Goal: Task Accomplishment & Management: Complete application form

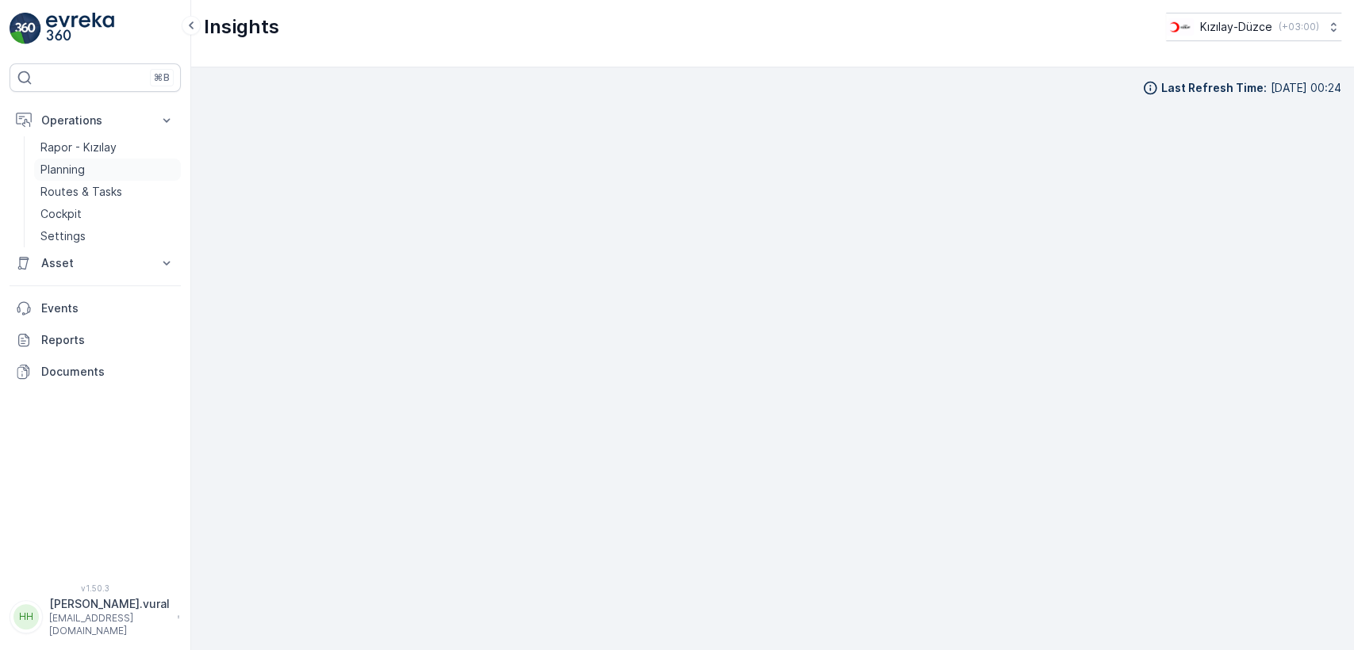
scroll to position [17, 0]
click at [96, 184] on p "Routes & Tasks" at bounding box center [81, 192] width 82 height 16
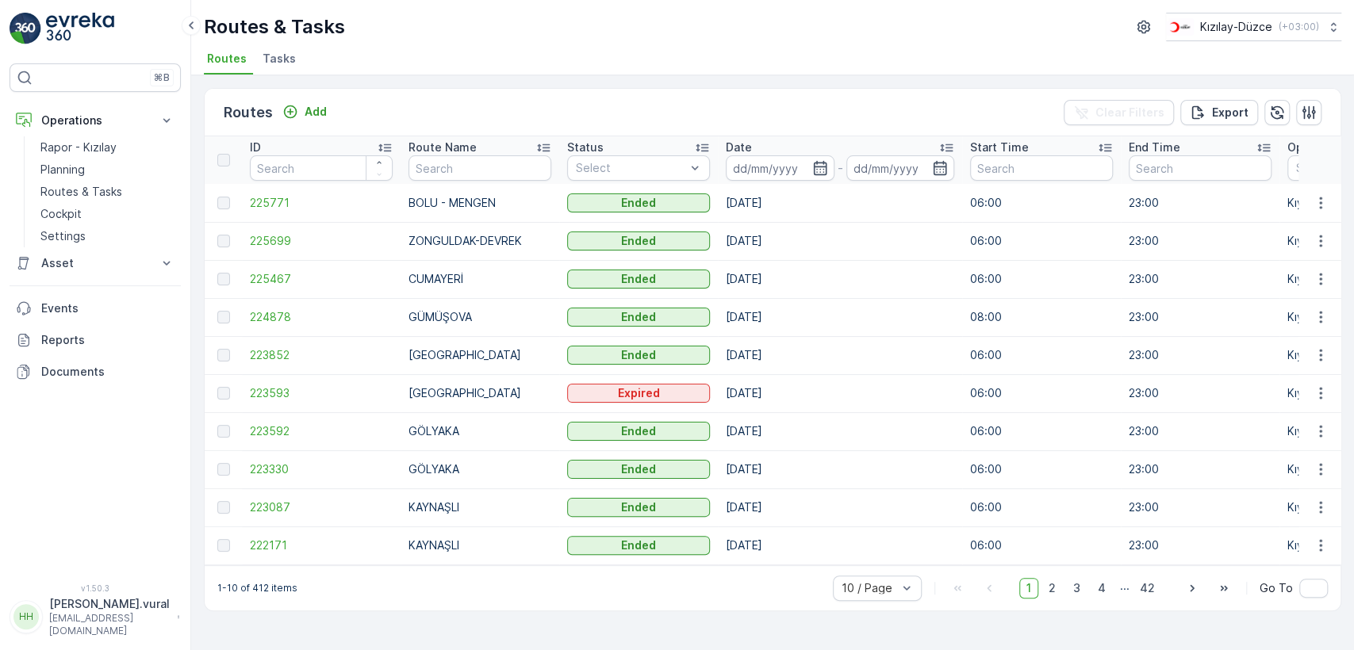
click at [147, 612] on p "hasan.vural" at bounding box center [109, 604] width 121 height 16
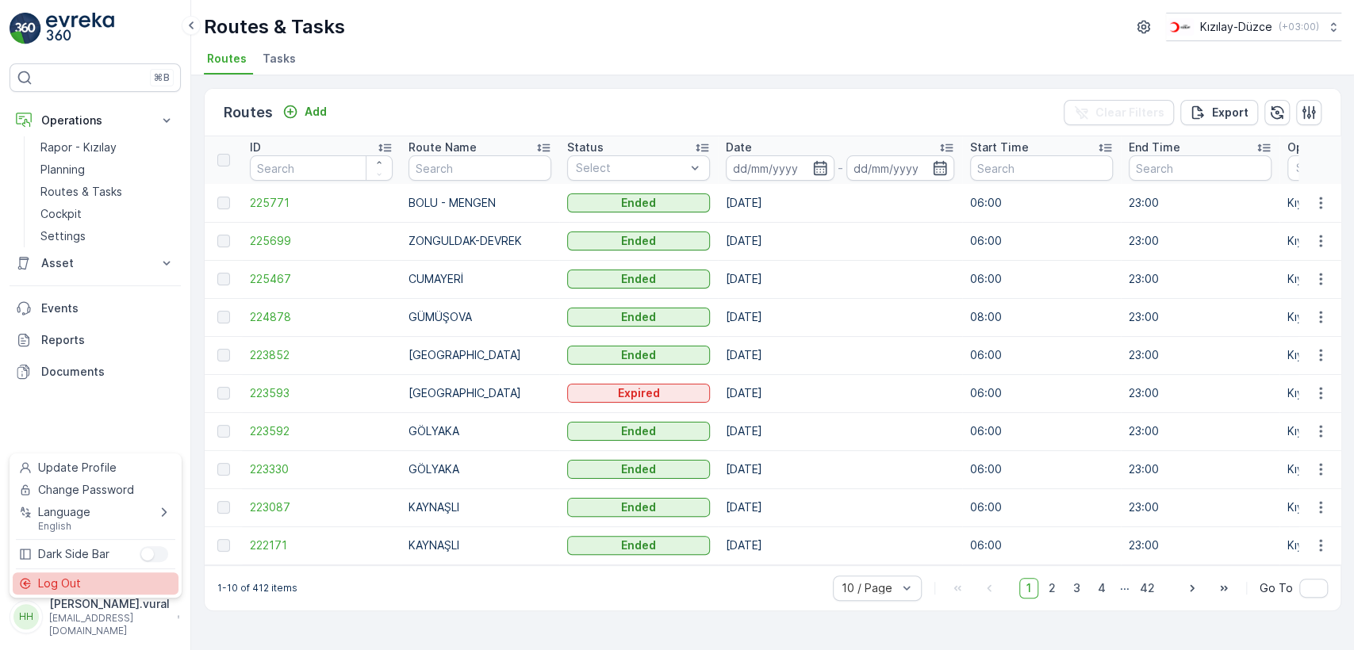
click at [144, 580] on div "Log Out" at bounding box center [96, 584] width 166 height 22
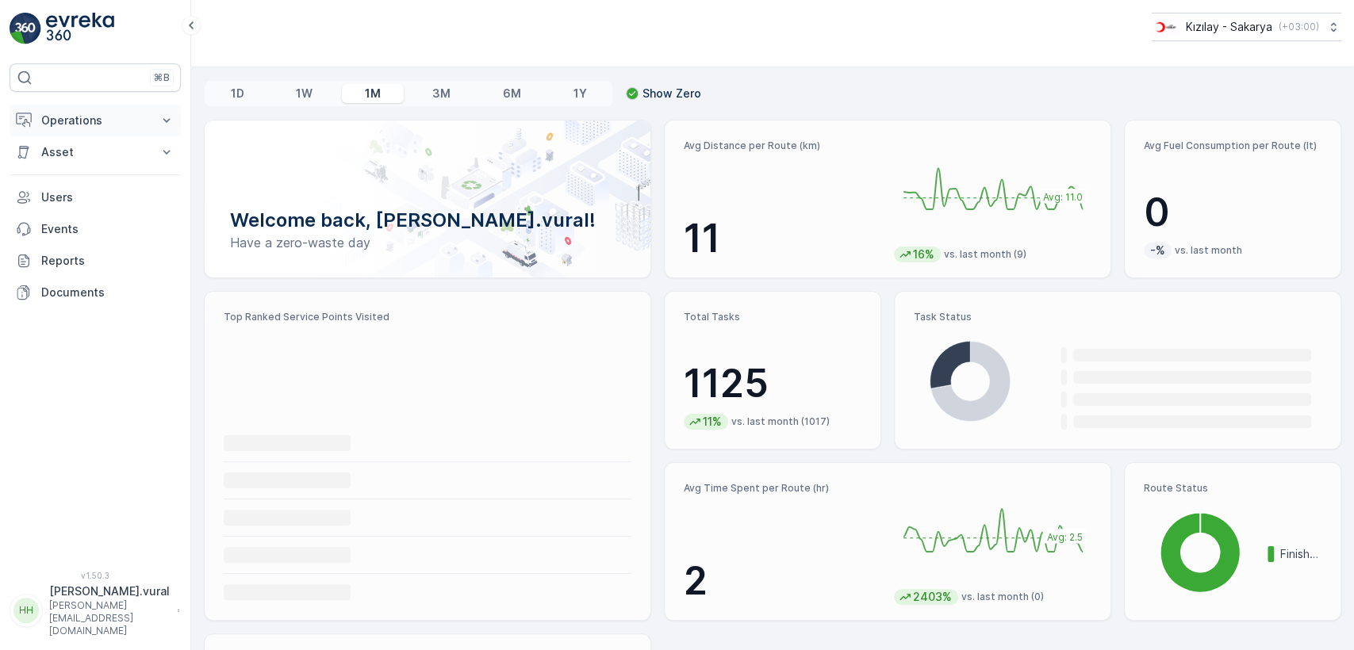
click at [102, 129] on button "Operations" at bounding box center [95, 121] width 171 height 32
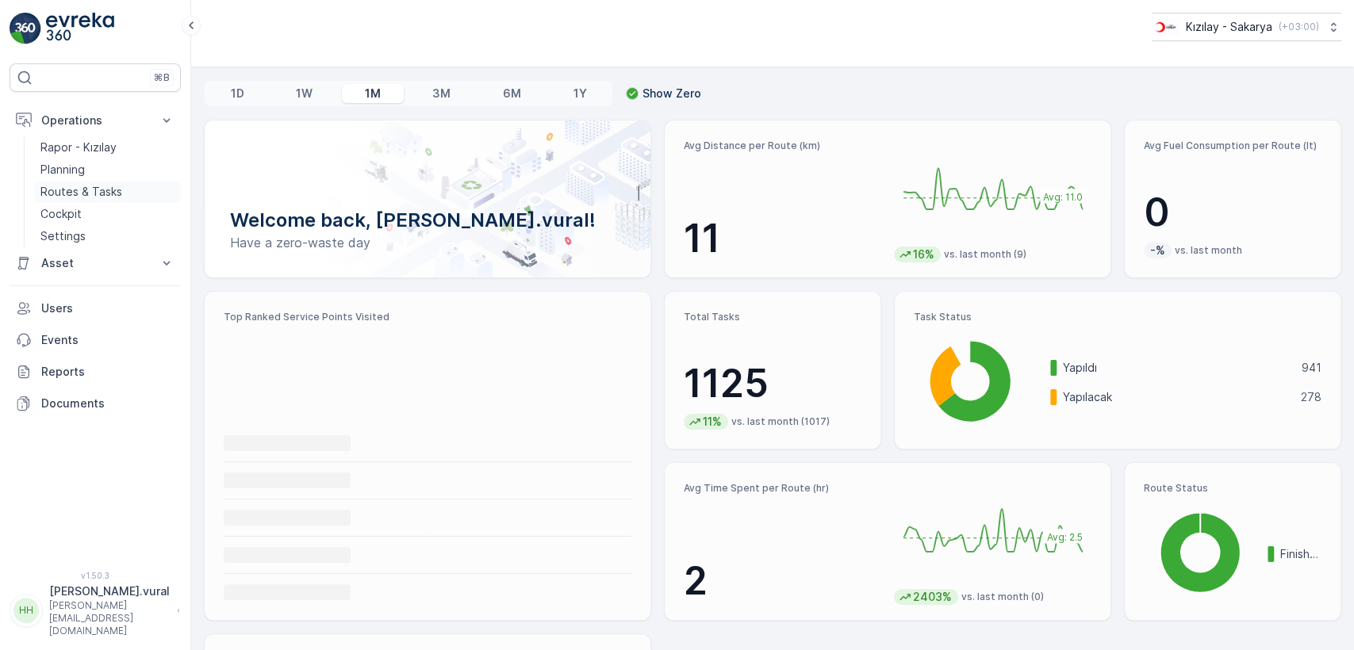
click at [126, 197] on link "Routes & Tasks" at bounding box center [107, 192] width 147 height 22
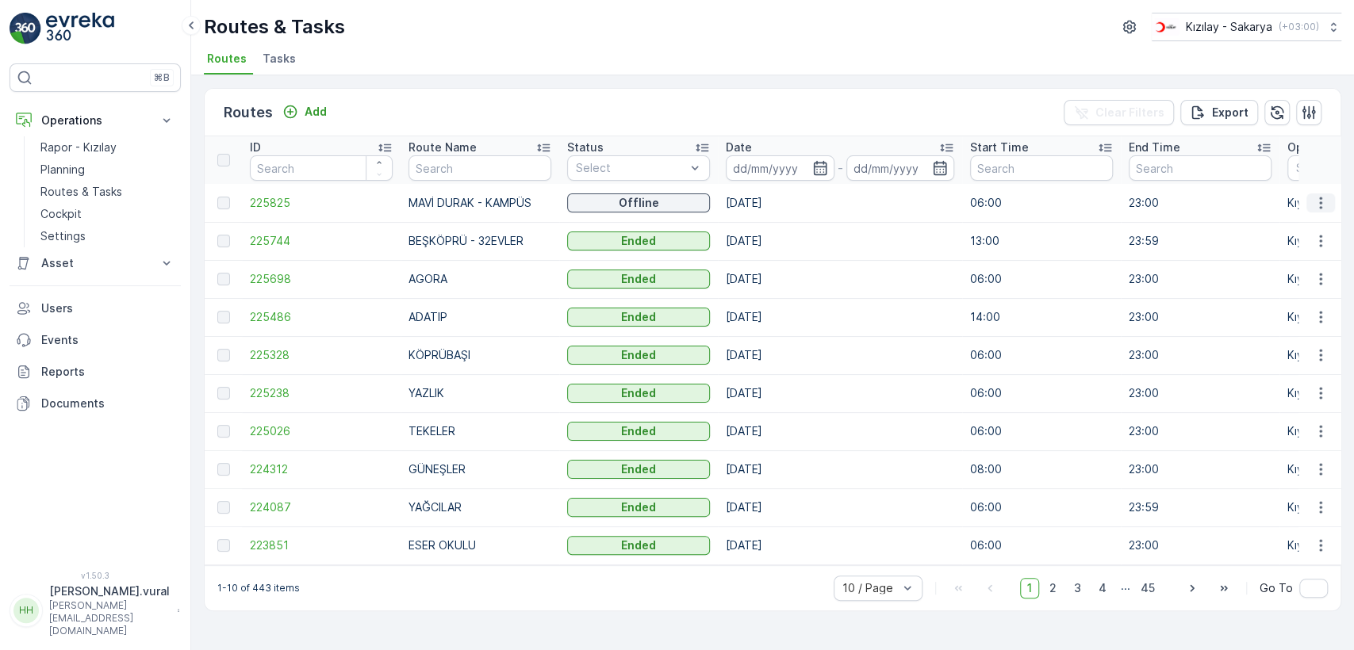
drag, startPoint x: 1318, startPoint y: 194, endPoint x: 1316, endPoint y: 209, distance: 15.3
click at [1318, 197] on icon "button" at bounding box center [1321, 203] width 16 height 16
click at [1316, 220] on span "See More Details" at bounding box center [1283, 227] width 92 height 16
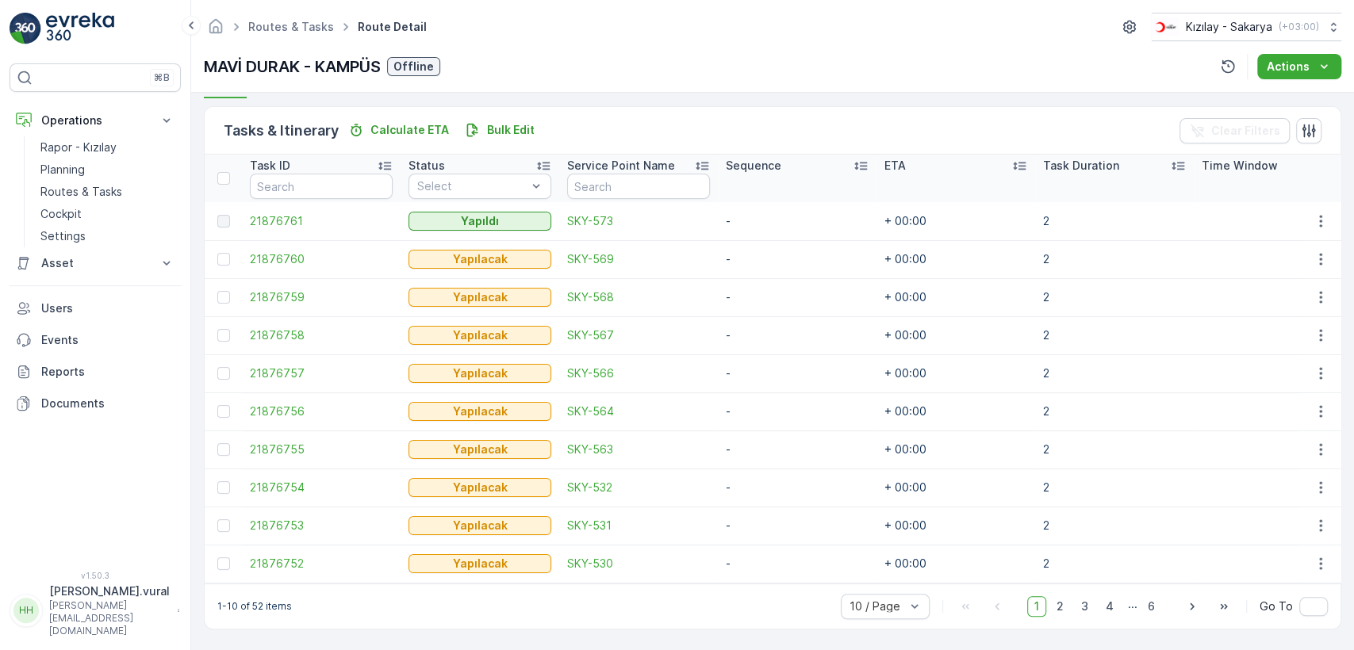
scroll to position [377, 0]
click at [1063, 604] on span "2" at bounding box center [1059, 606] width 21 height 21
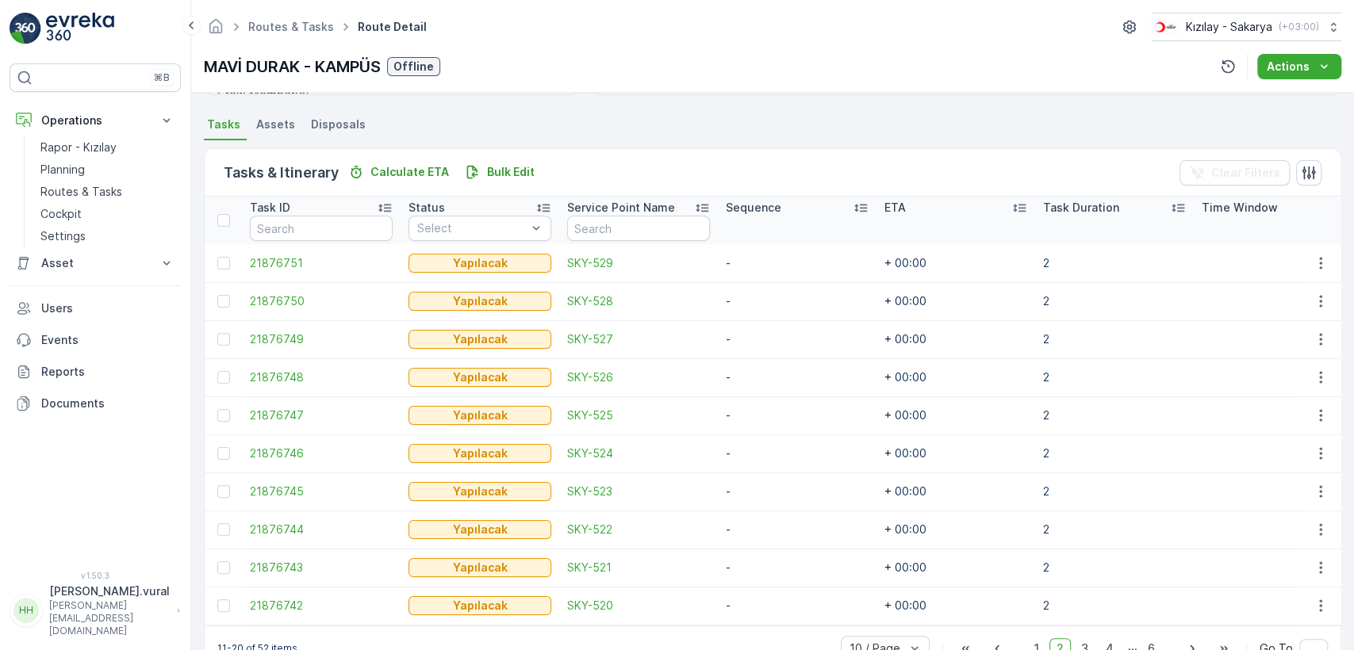
scroll to position [377, 0]
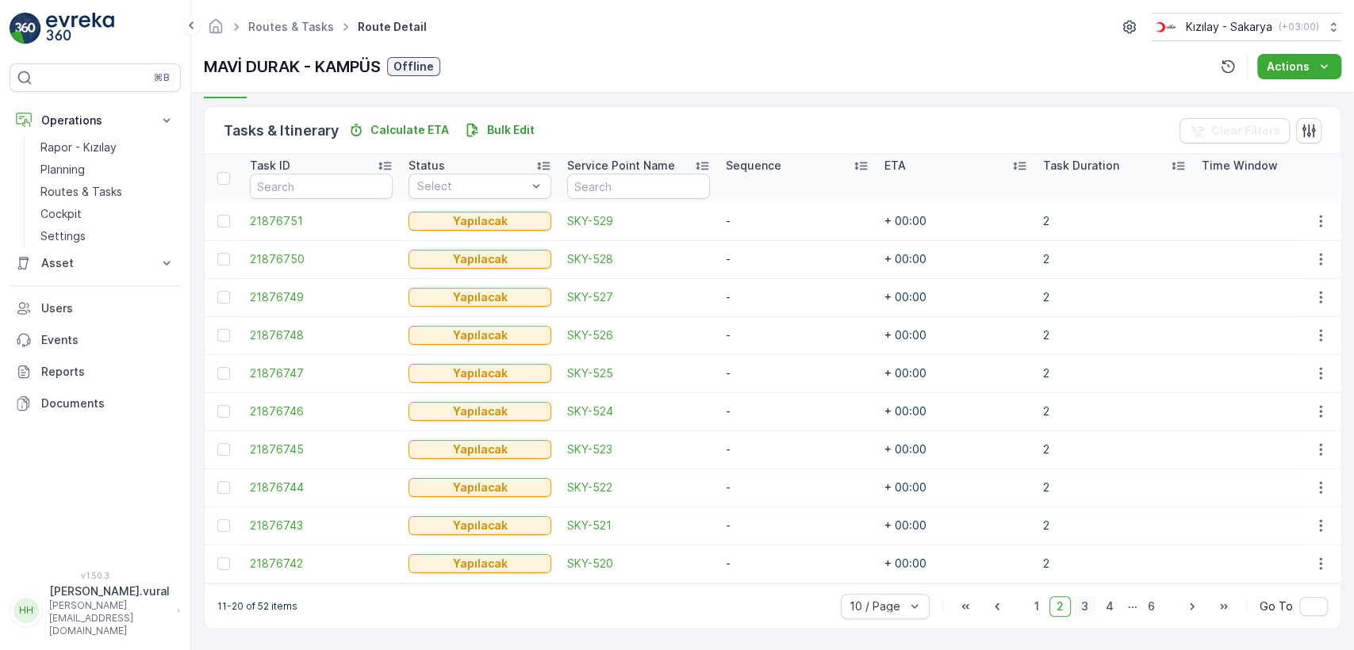
click at [1084, 599] on span "3" at bounding box center [1084, 606] width 21 height 21
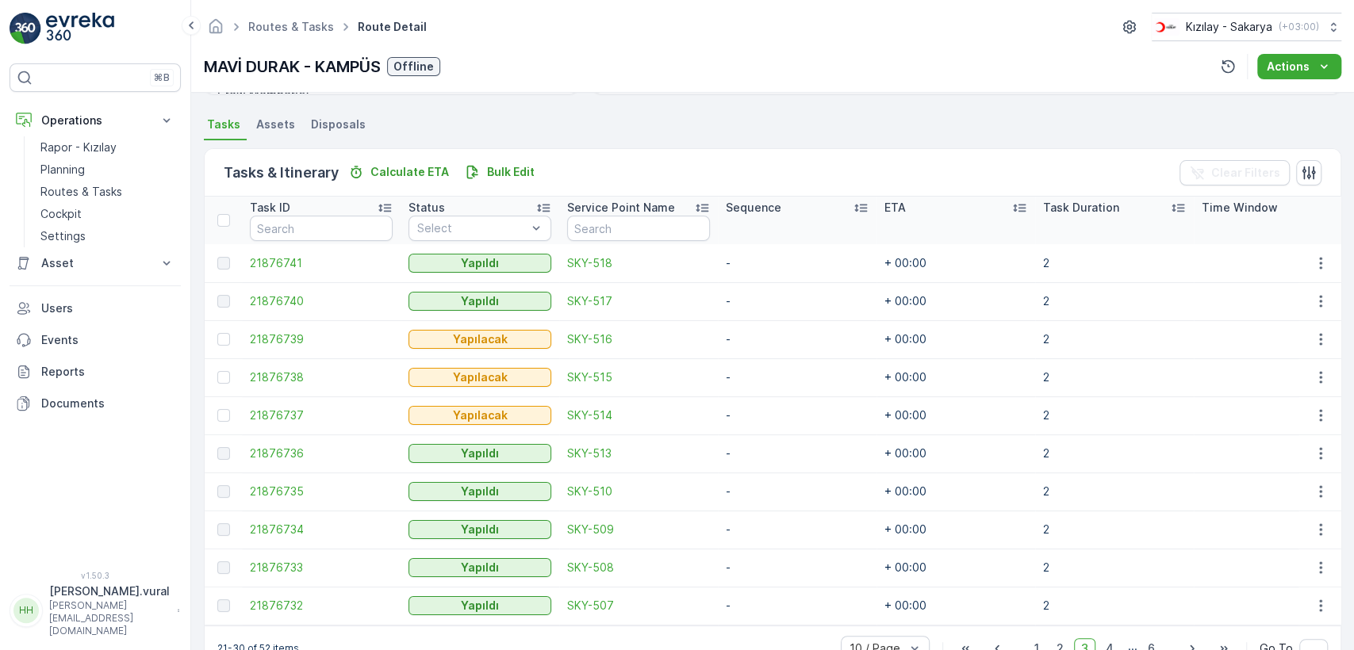
scroll to position [377, 0]
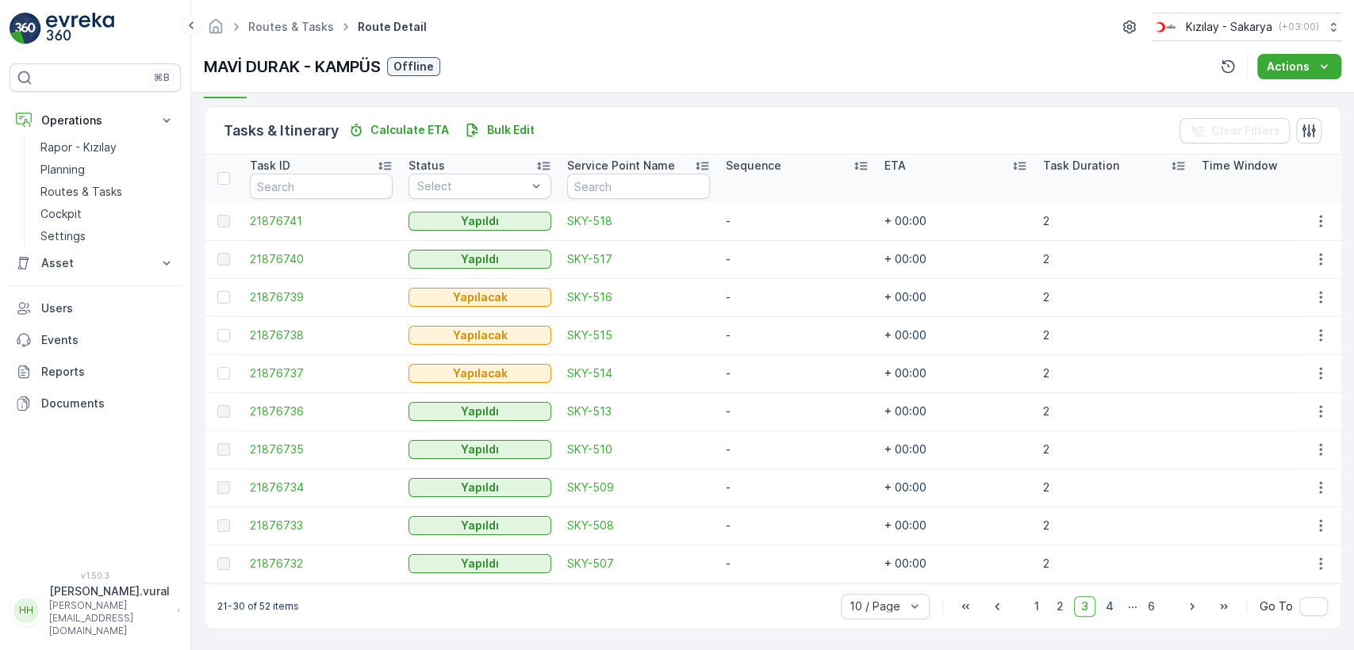
click at [1104, 610] on span "4" at bounding box center [1110, 606] width 22 height 21
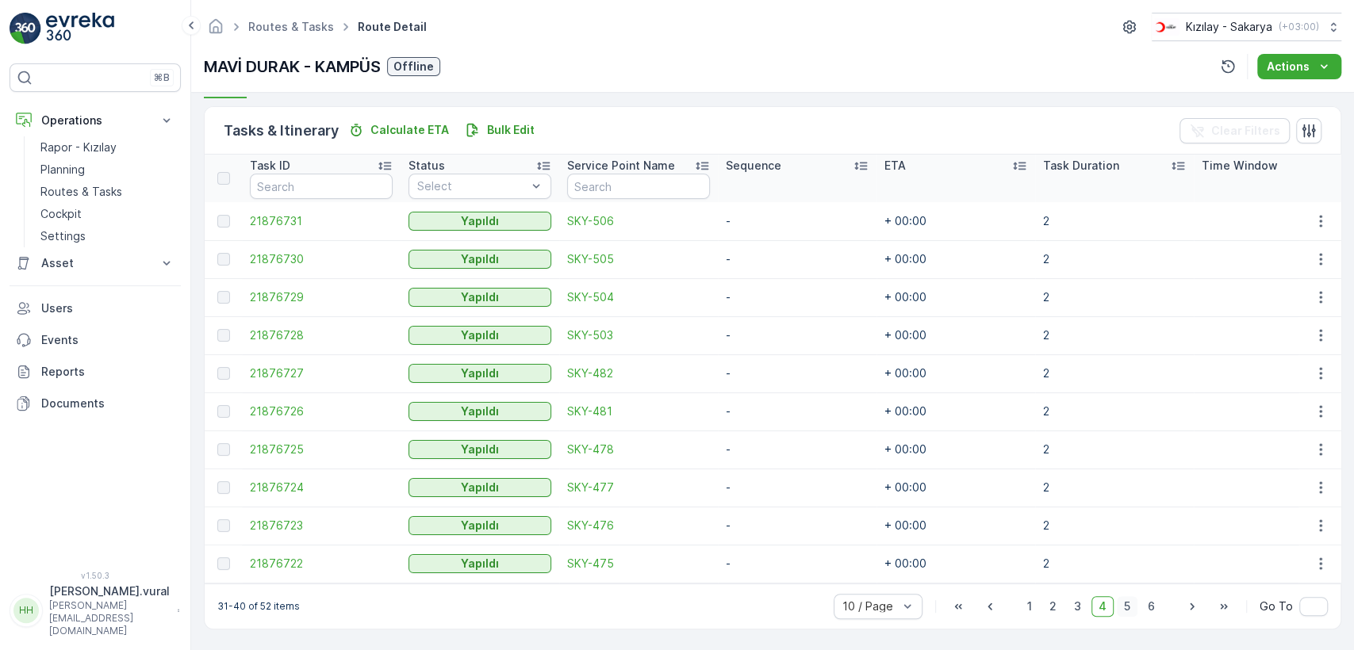
click at [1133, 605] on span "5" at bounding box center [1127, 606] width 21 height 21
click at [1157, 608] on span "6" at bounding box center [1151, 606] width 21 height 21
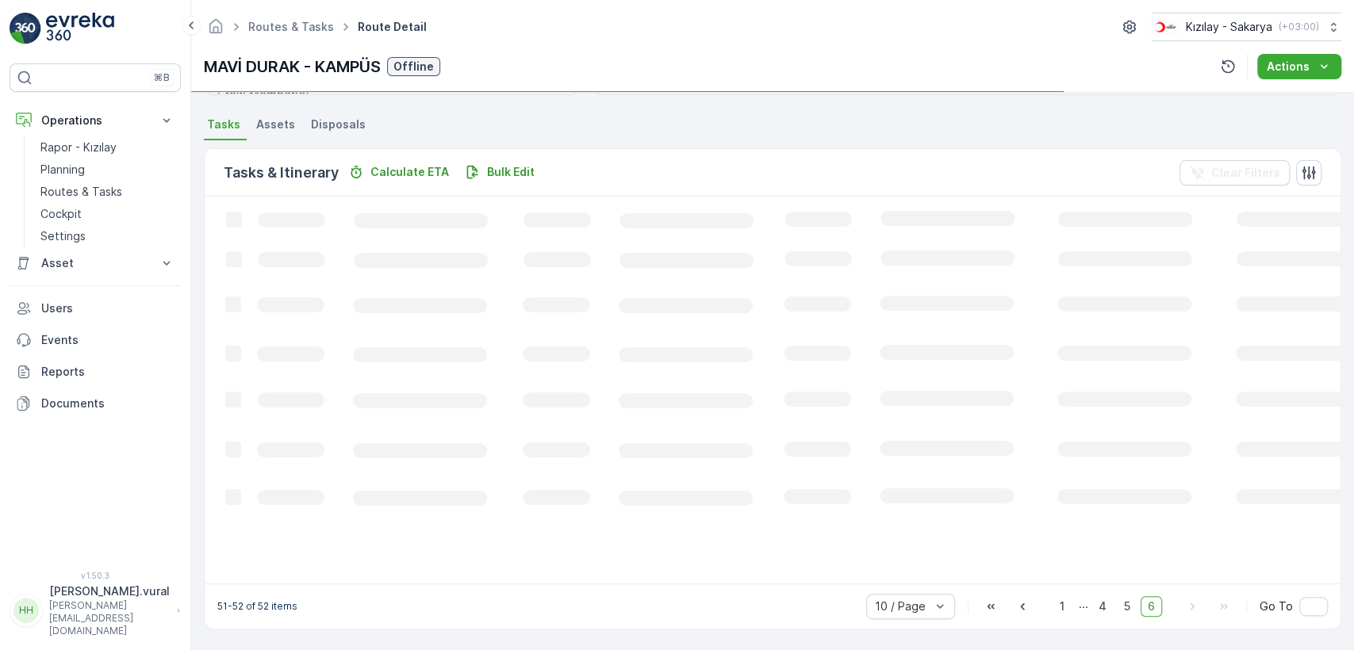
scroll to position [339, 0]
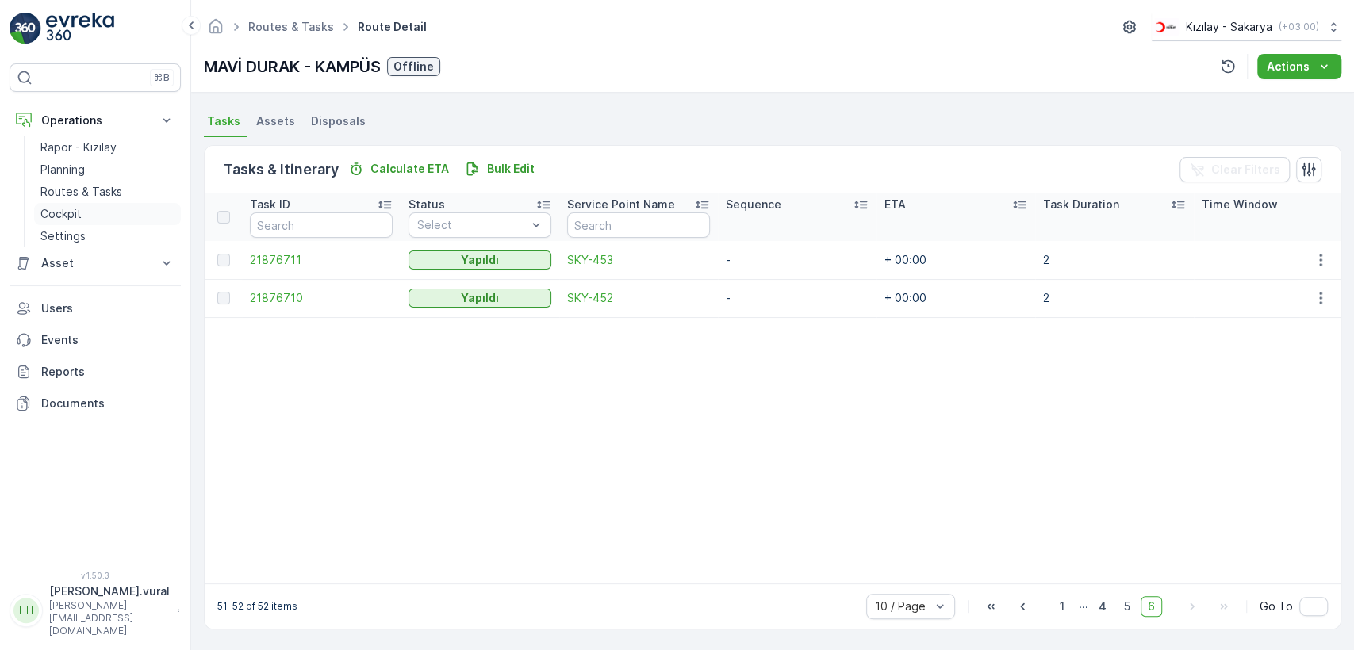
click at [105, 214] on link "Cockpit" at bounding box center [107, 214] width 147 height 22
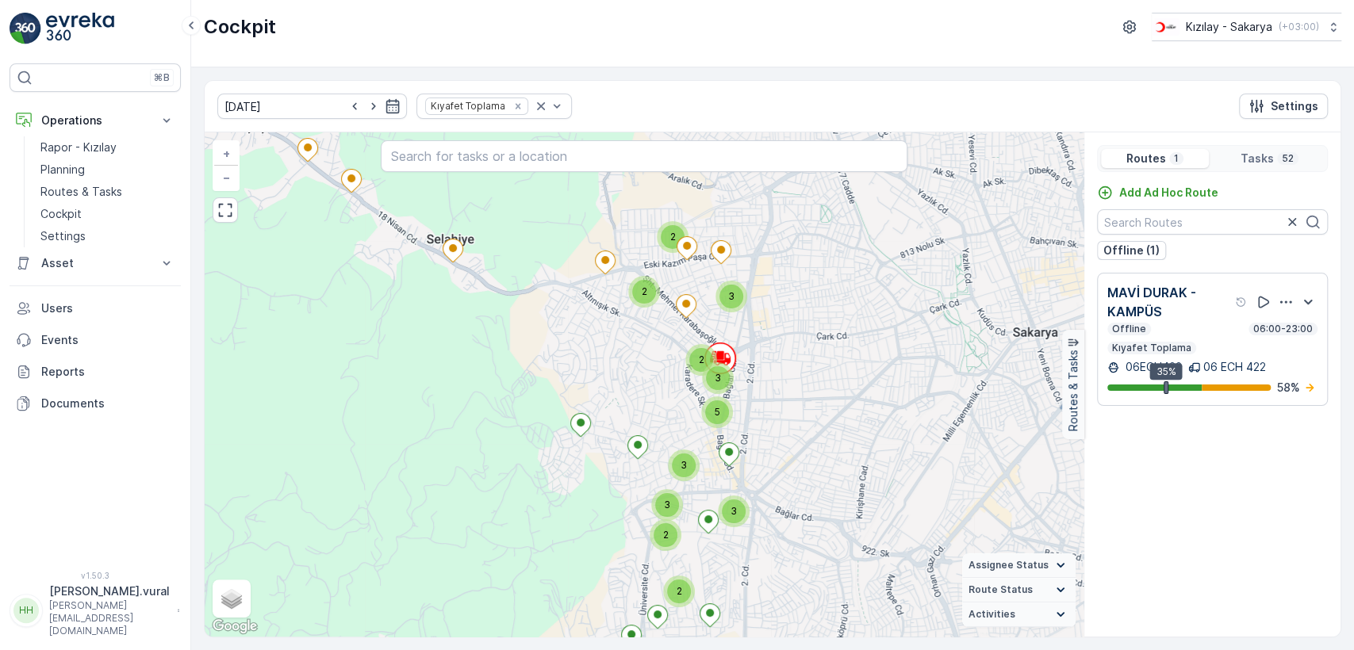
drag, startPoint x: 643, startPoint y: 478, endPoint x: 602, endPoint y: 524, distance: 62.4
click at [602, 524] on div "2 2 2 3 2 3 3 3 2 3 5 + − Satellite Roadmap Terrain Hybrid Leaflet Keyboard sho…" at bounding box center [644, 384] width 879 height 504
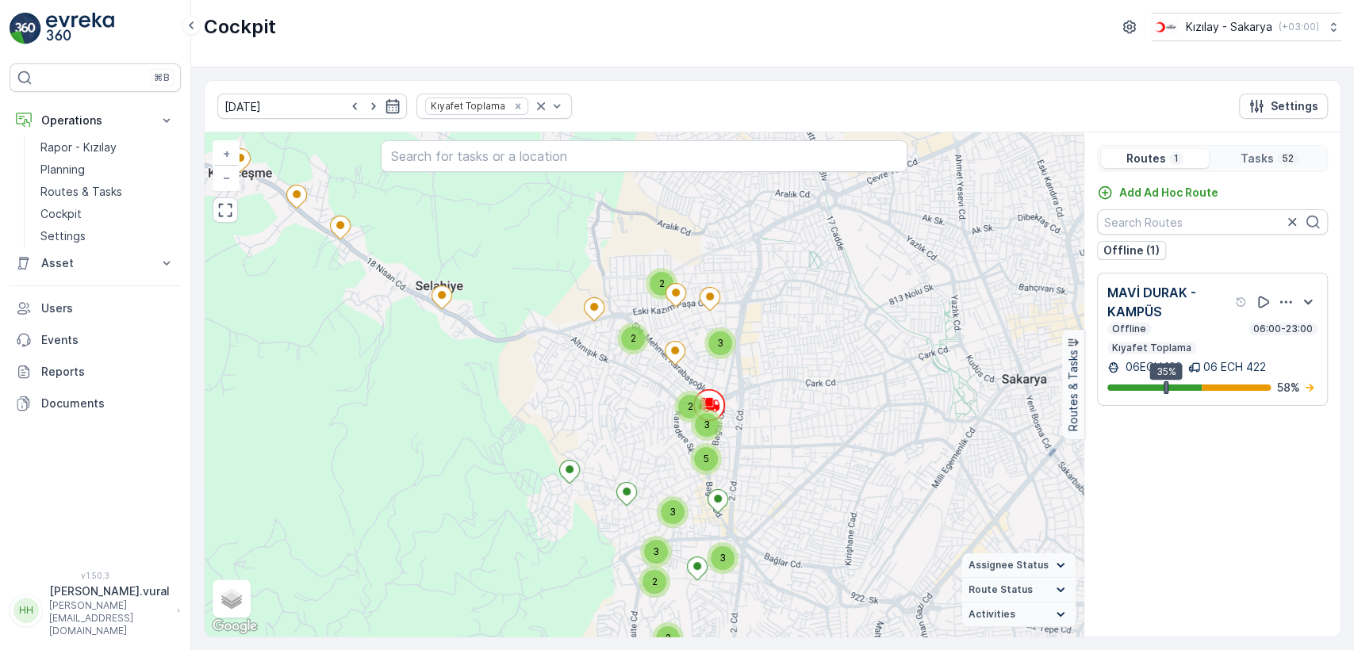
drag, startPoint x: 521, startPoint y: 390, endPoint x: 512, endPoint y: 408, distance: 19.9
click at [512, 408] on div "2 2 2 3 2 3 3 3 2 3 5 + − Satellite Roadmap Terrain Hybrid Leaflet Keyboard sho…" at bounding box center [644, 384] width 879 height 504
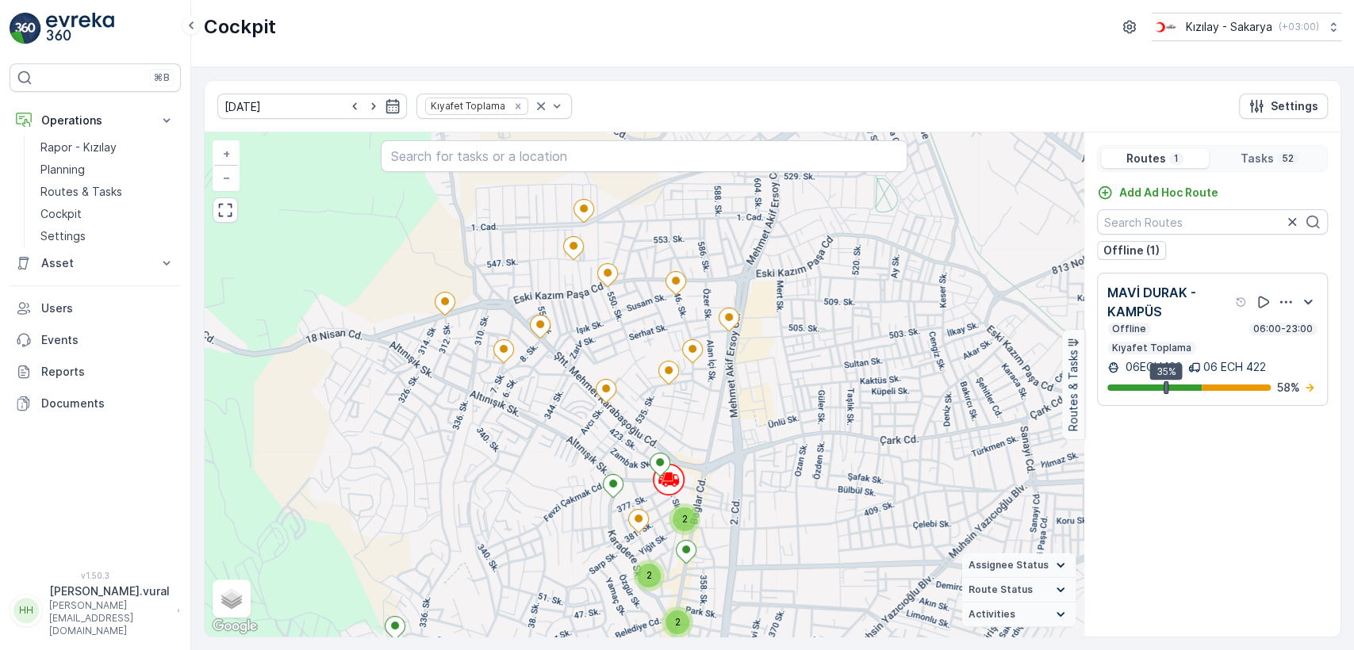
drag, startPoint x: 533, startPoint y: 420, endPoint x: 516, endPoint y: 468, distance: 51.2
click at [516, 468] on div "2 2 2 2 2 + − Satellite Roadmap Terrain Hybrid Leaflet Keyboard shortcuts Map D…" at bounding box center [644, 384] width 879 height 504
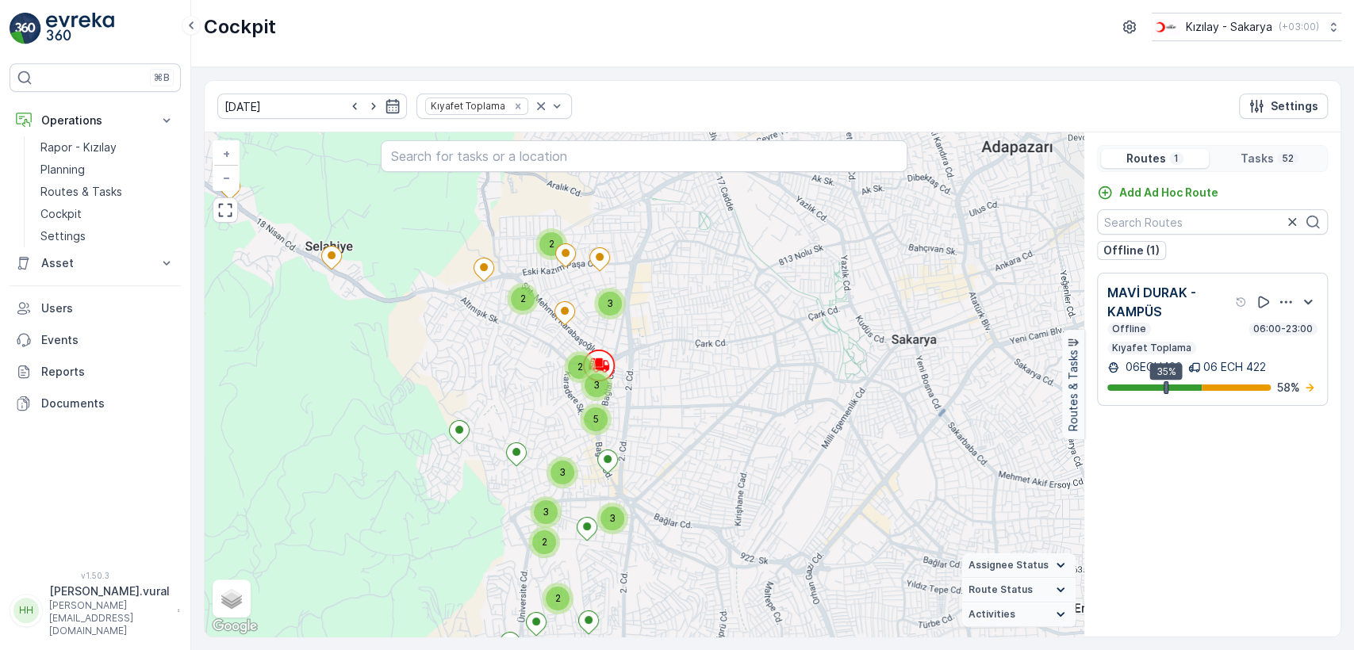
drag, startPoint x: 504, startPoint y: 472, endPoint x: 515, endPoint y: 309, distance: 163.7
click at [513, 316] on div "2 2 2 3 2 3 3 3 2 3 5 + − Satellite Roadmap Terrain Hybrid Leaflet Keyboard sho…" at bounding box center [644, 384] width 879 height 504
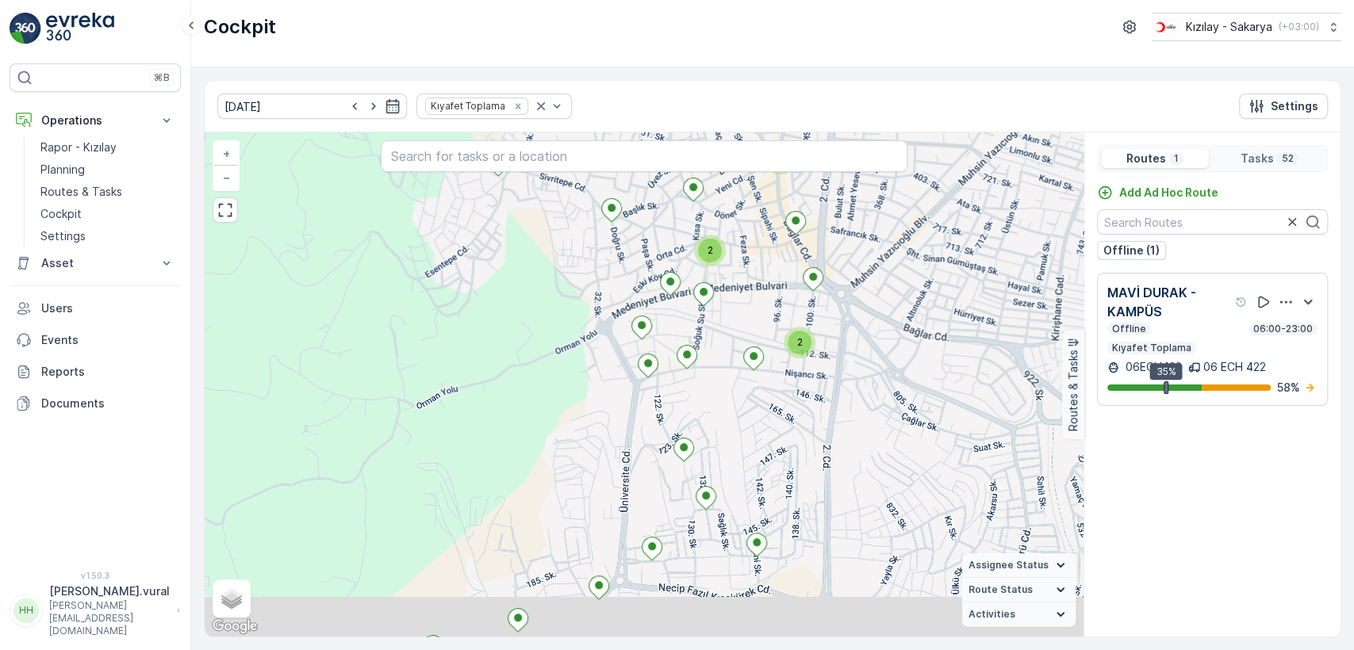
drag, startPoint x: 493, startPoint y: 452, endPoint x: 562, endPoint y: 260, distance: 203.7
click at [561, 282] on div "2 2 2 2 2 + − Satellite Roadmap Terrain Hybrid Leaflet Keyboard shortcuts Map D…" at bounding box center [644, 384] width 879 height 504
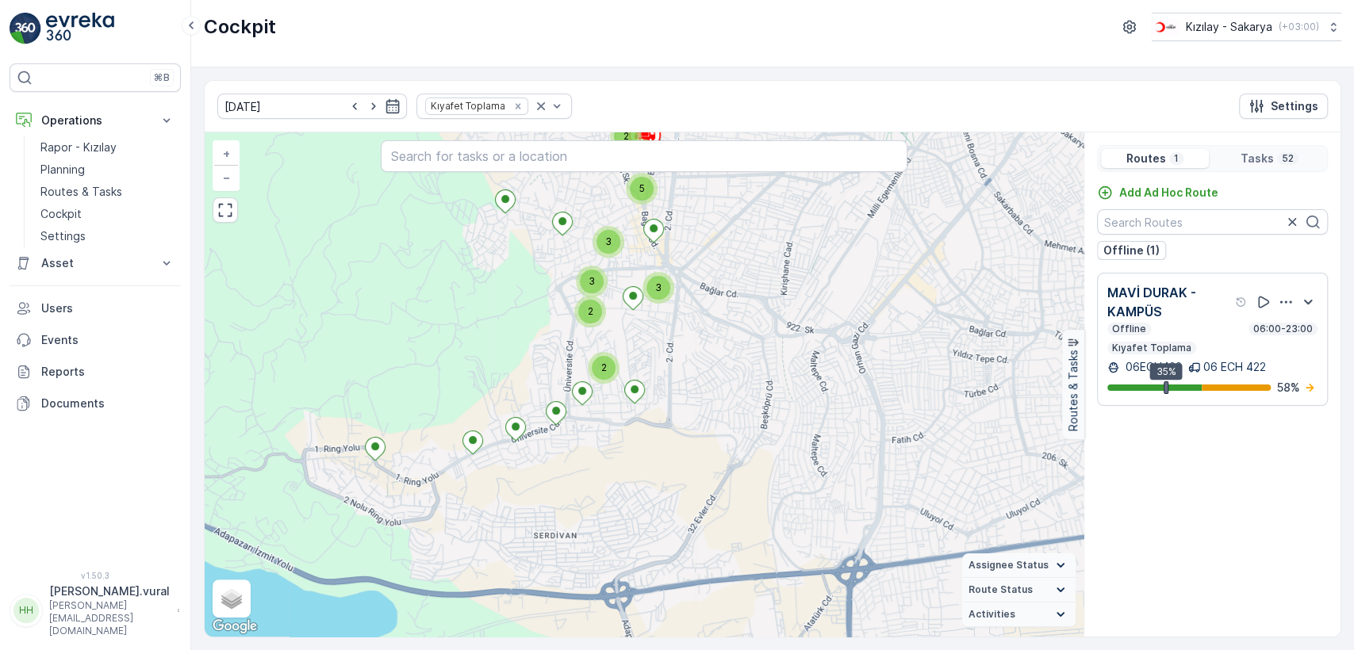
drag, startPoint x: 460, startPoint y: 351, endPoint x: 517, endPoint y: 446, distance: 110.3
click at [517, 446] on div "2 2 2 3 2 3 3 3 2 3 5 + − Satellite Roadmap Terrain Hybrid Leaflet Keyboard sho…" at bounding box center [644, 384] width 879 height 504
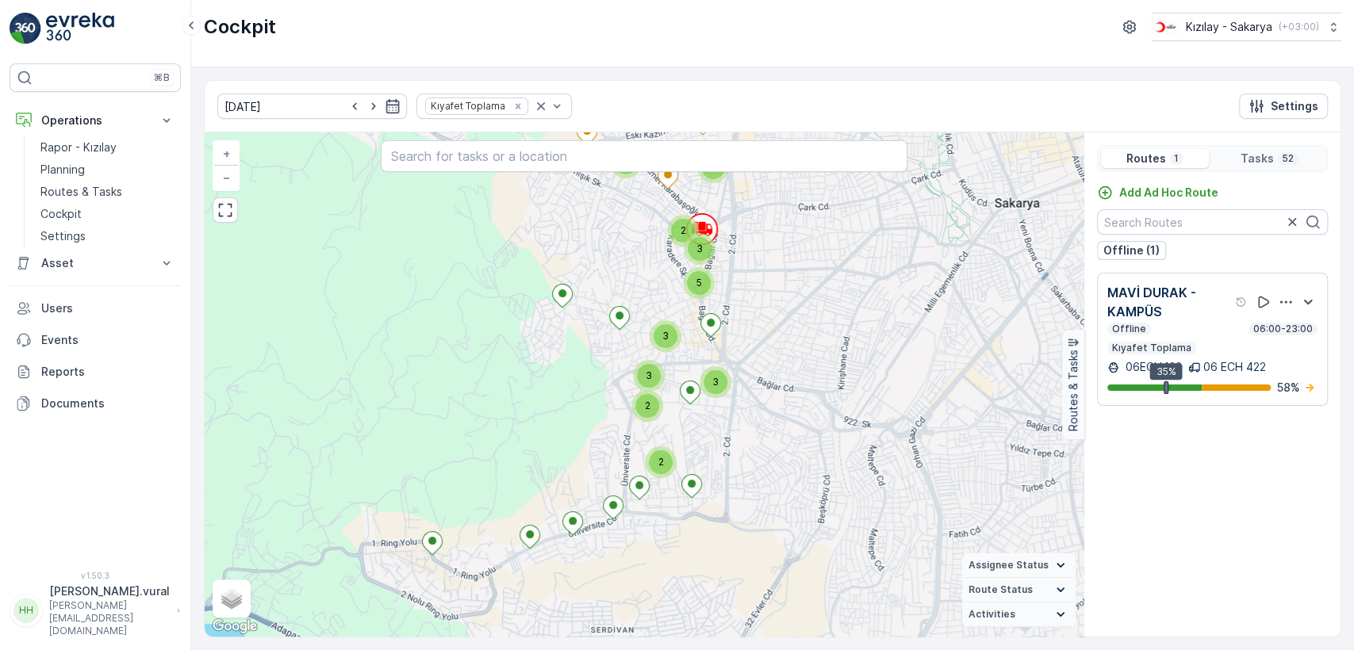
drag, startPoint x: 461, startPoint y: 294, endPoint x: 476, endPoint y: 449, distance: 155.4
click at [476, 449] on div "2 2 2 3 2 3 3 3 2 3 5 + − Satellite Roadmap Terrain Hybrid Leaflet Keyboard sho…" at bounding box center [644, 384] width 879 height 504
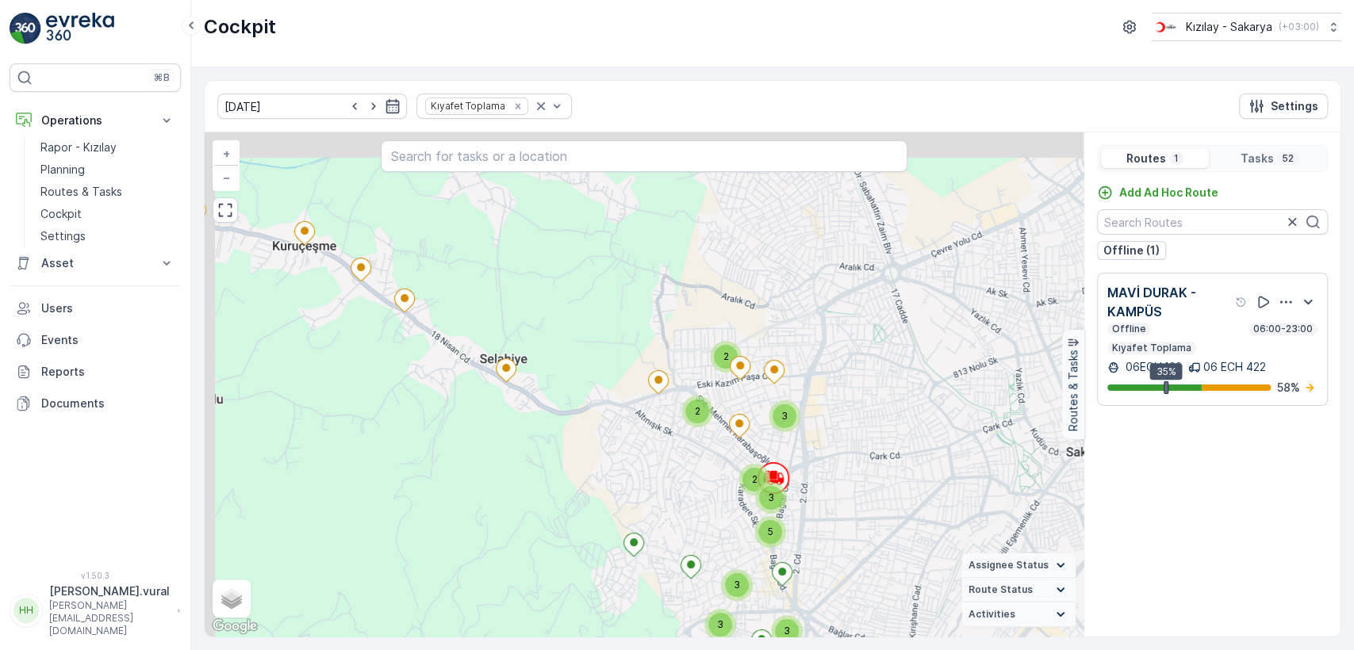
drag, startPoint x: 480, startPoint y: 325, endPoint x: 533, endPoint y: 432, distance: 118.8
click at [554, 437] on div "2 2 2 3 2 3 3 3 2 3 5 + − Satellite Roadmap Terrain Hybrid Leaflet Keyboard sho…" at bounding box center [644, 384] width 879 height 504
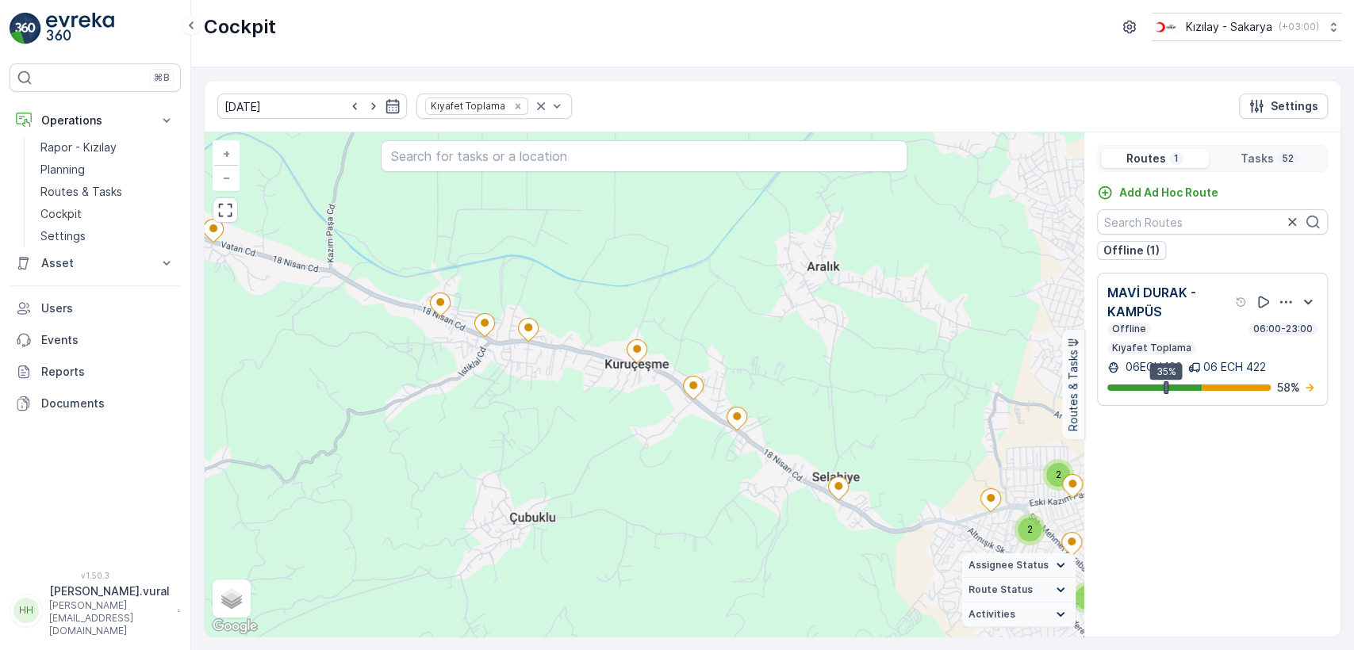
drag, startPoint x: 444, startPoint y: 410, endPoint x: 762, endPoint y: 503, distance: 331.3
click at [762, 503] on div "2 2 2 3 2 3 3 3 2 3 5 + − Satellite Roadmap Terrain Hybrid Leaflet Keyboard sho…" at bounding box center [644, 384] width 879 height 504
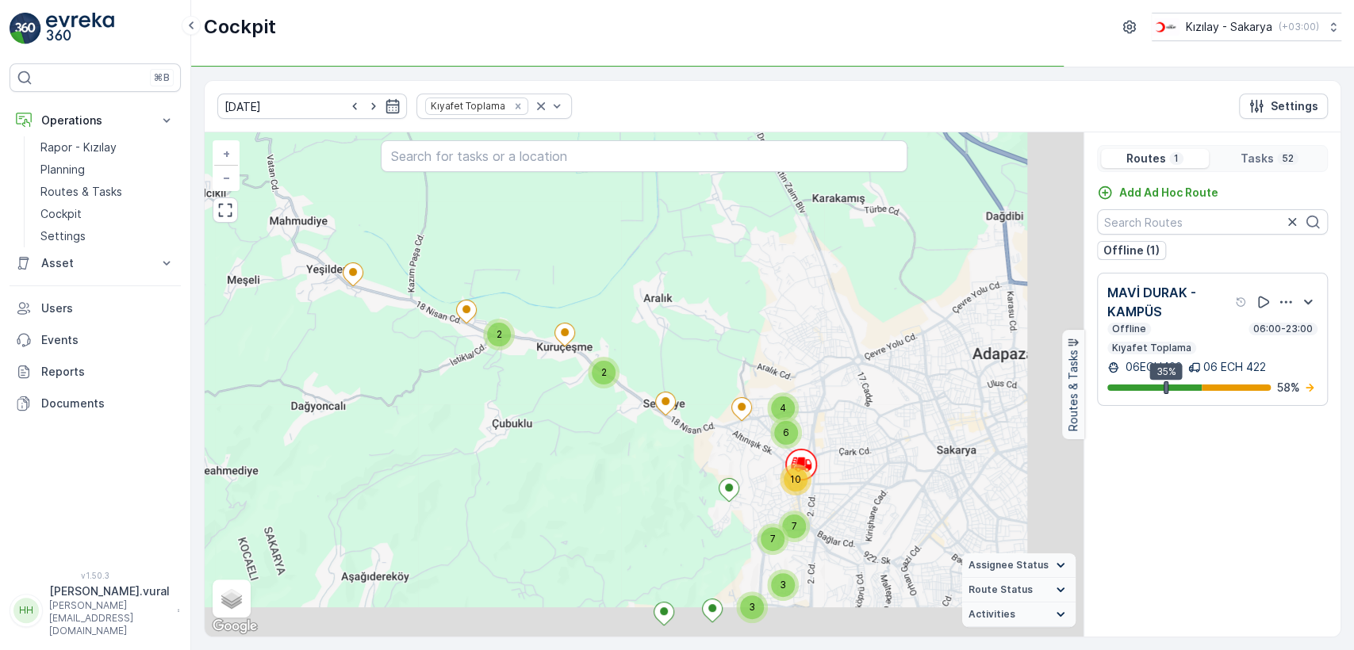
drag, startPoint x: 749, startPoint y: 547, endPoint x: 579, endPoint y: 400, distance: 224.4
click at [584, 408] on div "4 2 2 3 3 7 6 7 10 + − Satellite Roadmap Terrain Hybrid Leaflet Keyboard shortc…" at bounding box center [644, 384] width 879 height 504
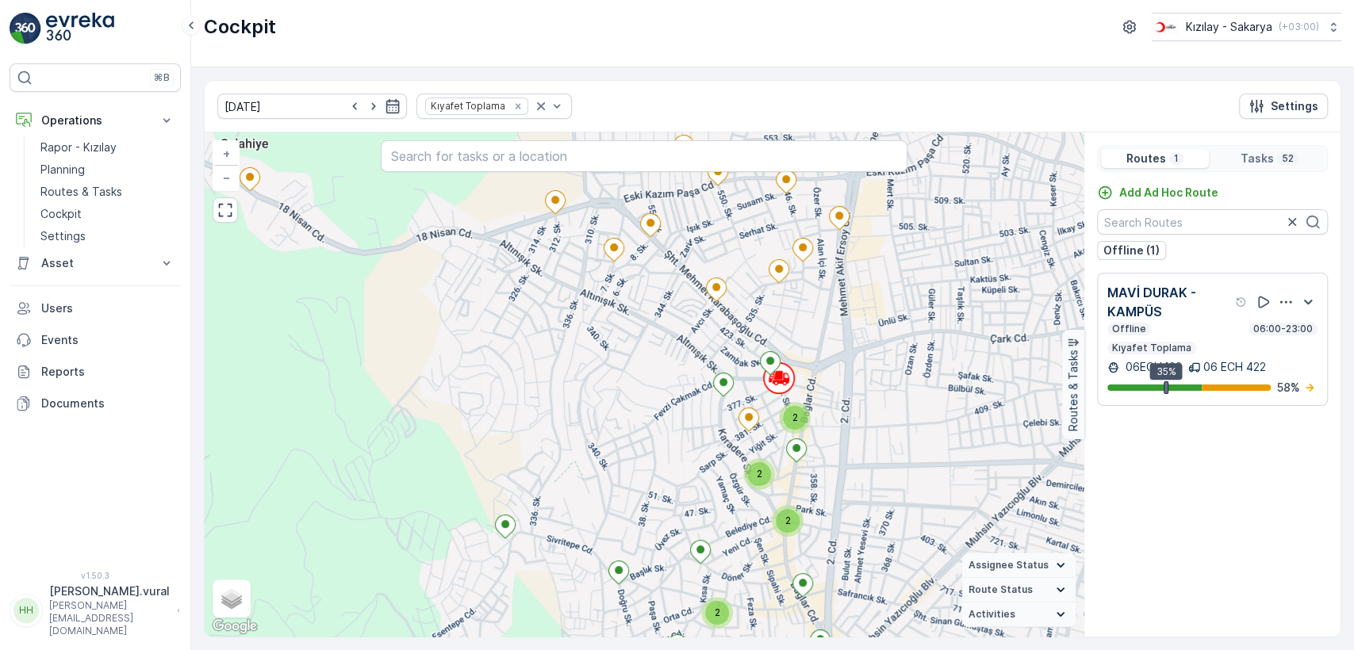
drag, startPoint x: 597, startPoint y: 385, endPoint x: 583, endPoint y: 333, distance: 54.3
click at [583, 333] on div "2 2 2 2 2 + − Satellite Roadmap Terrain Hybrid Leaflet Keyboard shortcuts Map D…" at bounding box center [644, 384] width 879 height 504
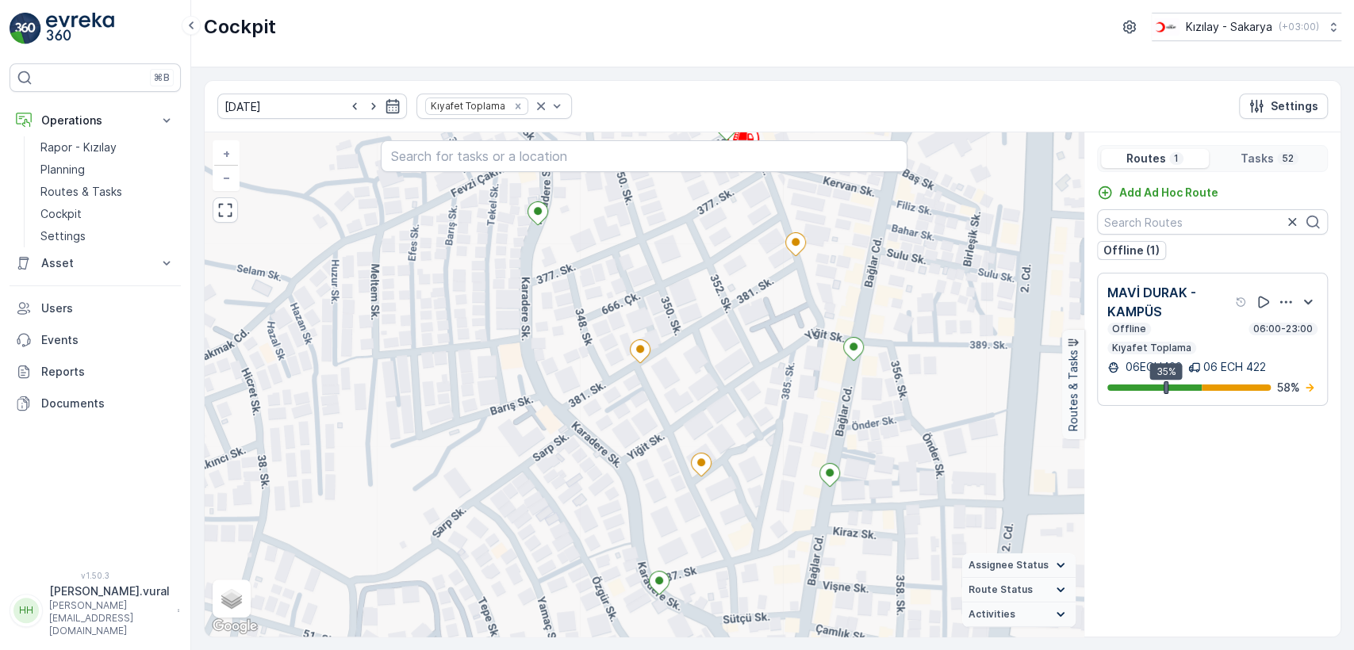
drag, startPoint x: 733, startPoint y: 363, endPoint x: 731, endPoint y: 354, distance: 9.8
click at [731, 354] on div "+ − Satellite Roadmap Terrain Hybrid Leaflet Keyboard shortcuts Map Data Map da…" at bounding box center [644, 384] width 879 height 504
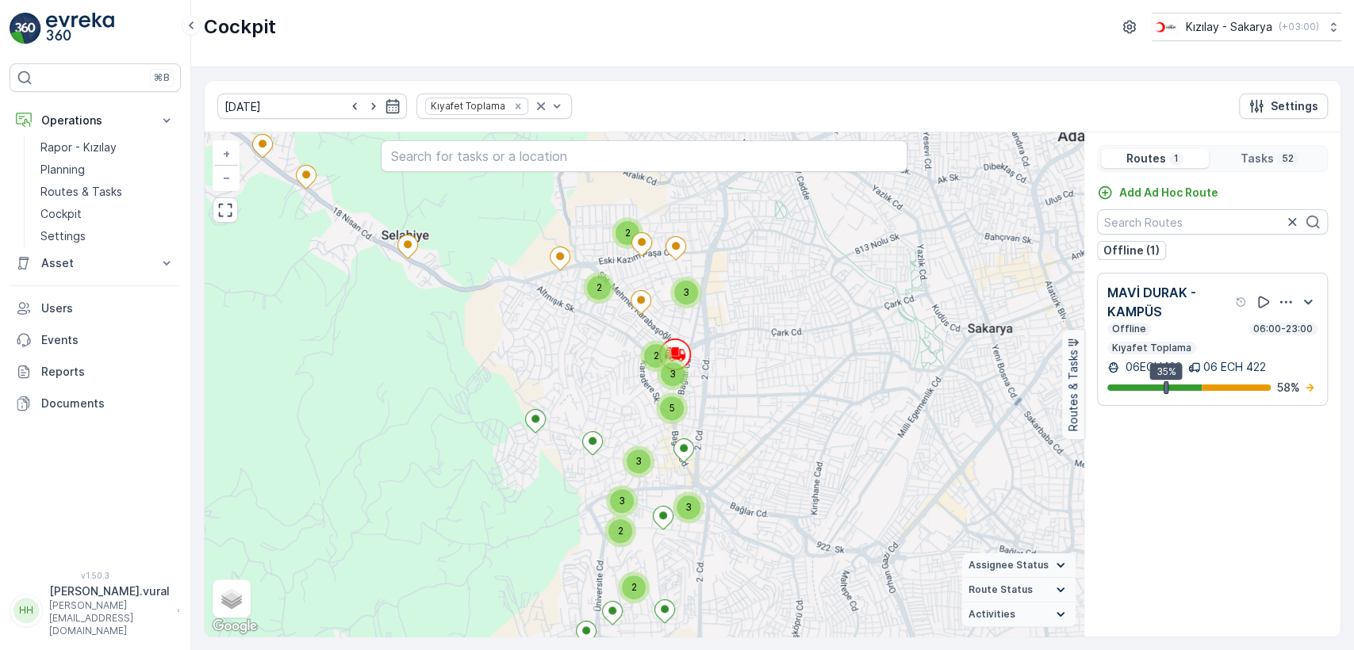
drag, startPoint x: 602, startPoint y: 281, endPoint x: 599, endPoint y: 260, distance: 20.9
click at [599, 262] on div "2 2 2 3 2 3 3 3 2 3 5 + − Satellite Roadmap Terrain Hybrid Leaflet Keyboard sho…" at bounding box center [644, 384] width 879 height 504
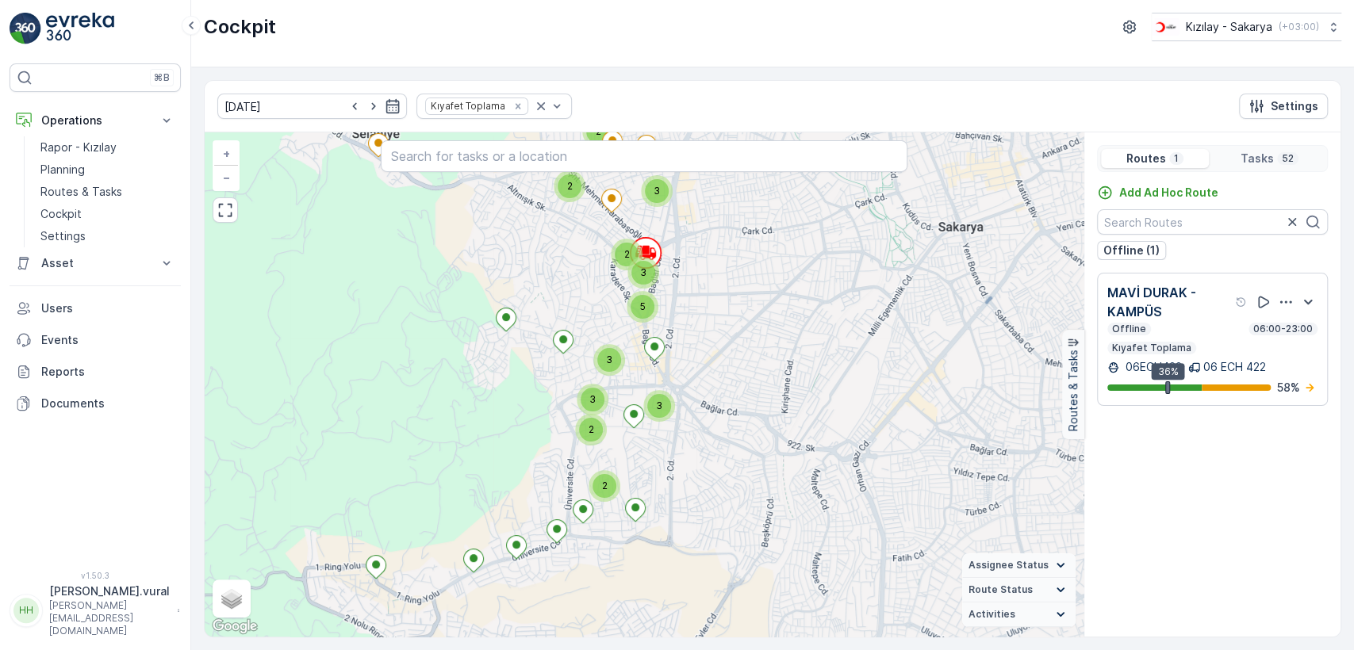
click at [95, 631] on p "[PERSON_NAME][EMAIL_ADDRESS][DOMAIN_NAME]" at bounding box center [109, 619] width 121 height 38
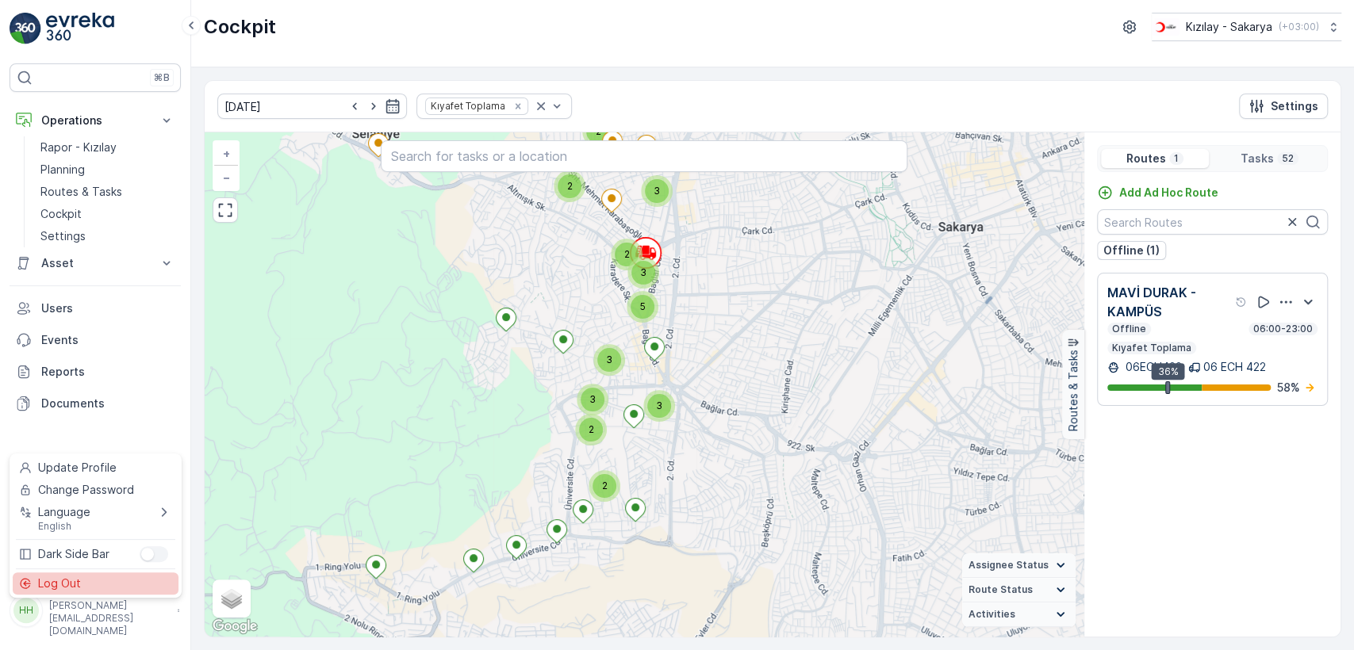
click at [94, 579] on div "Log Out" at bounding box center [96, 584] width 166 height 22
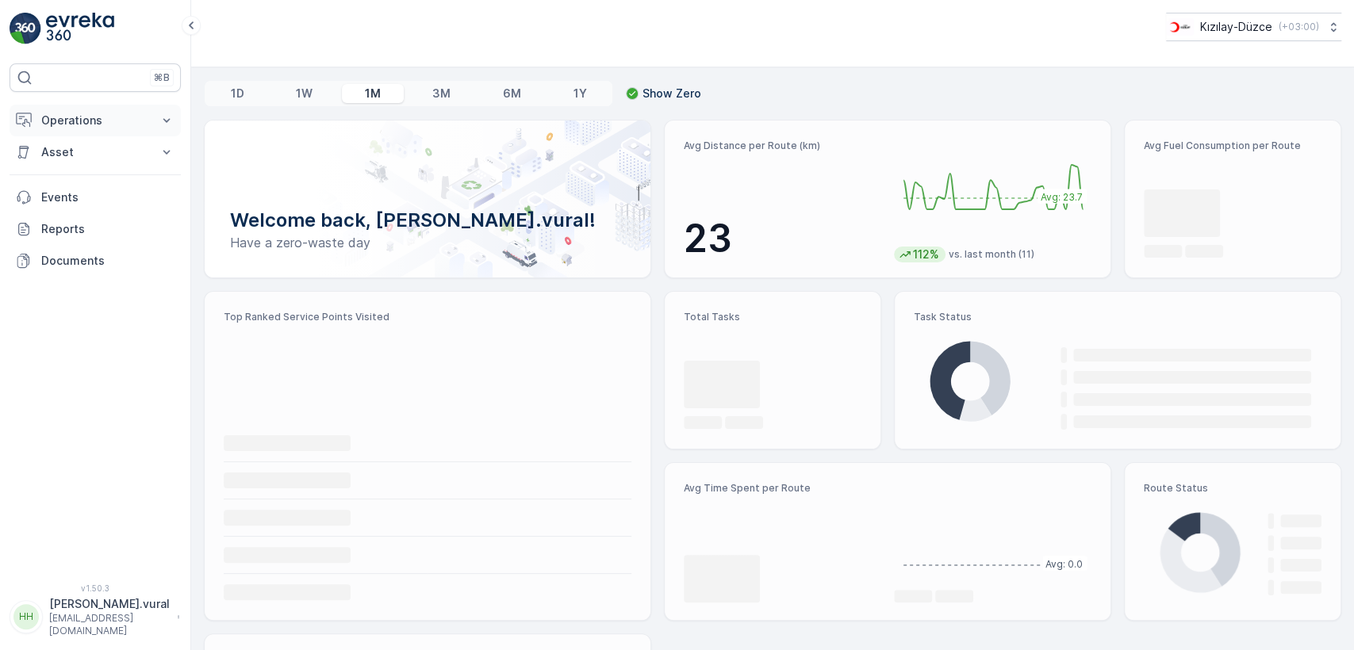
click at [126, 132] on button "Operations" at bounding box center [95, 121] width 171 height 32
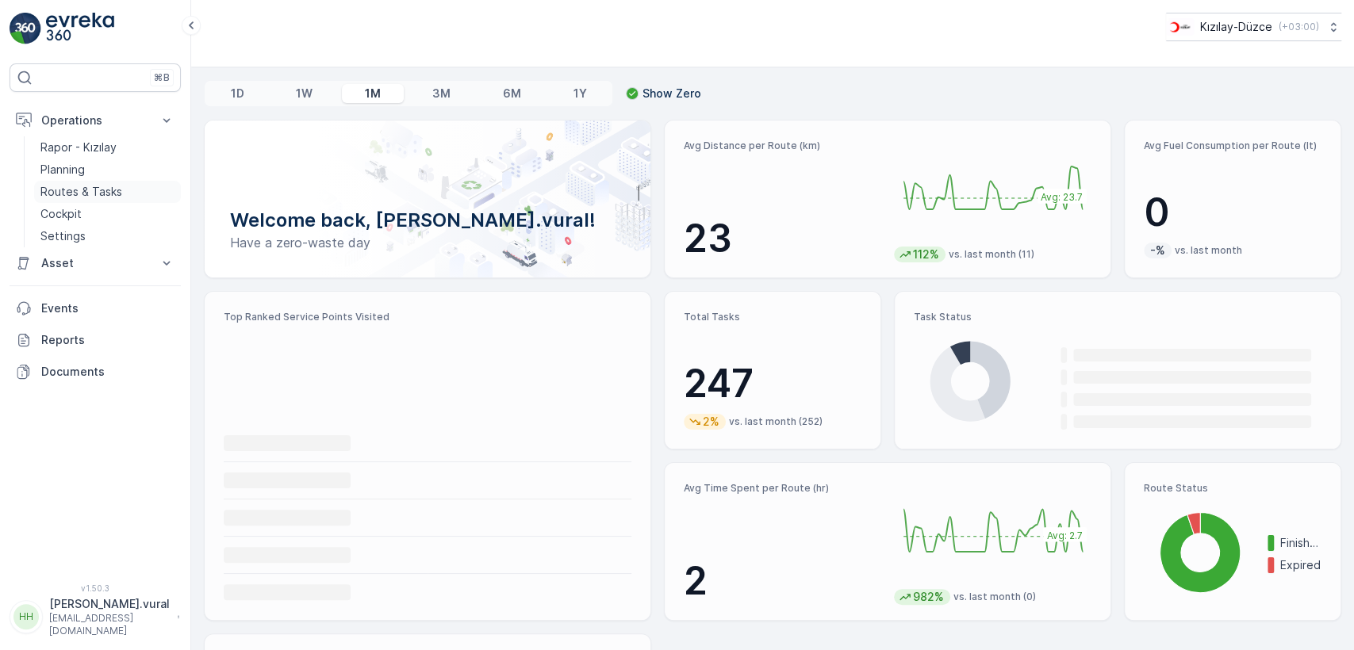
click at [123, 188] on link "Routes & Tasks" at bounding box center [107, 192] width 147 height 22
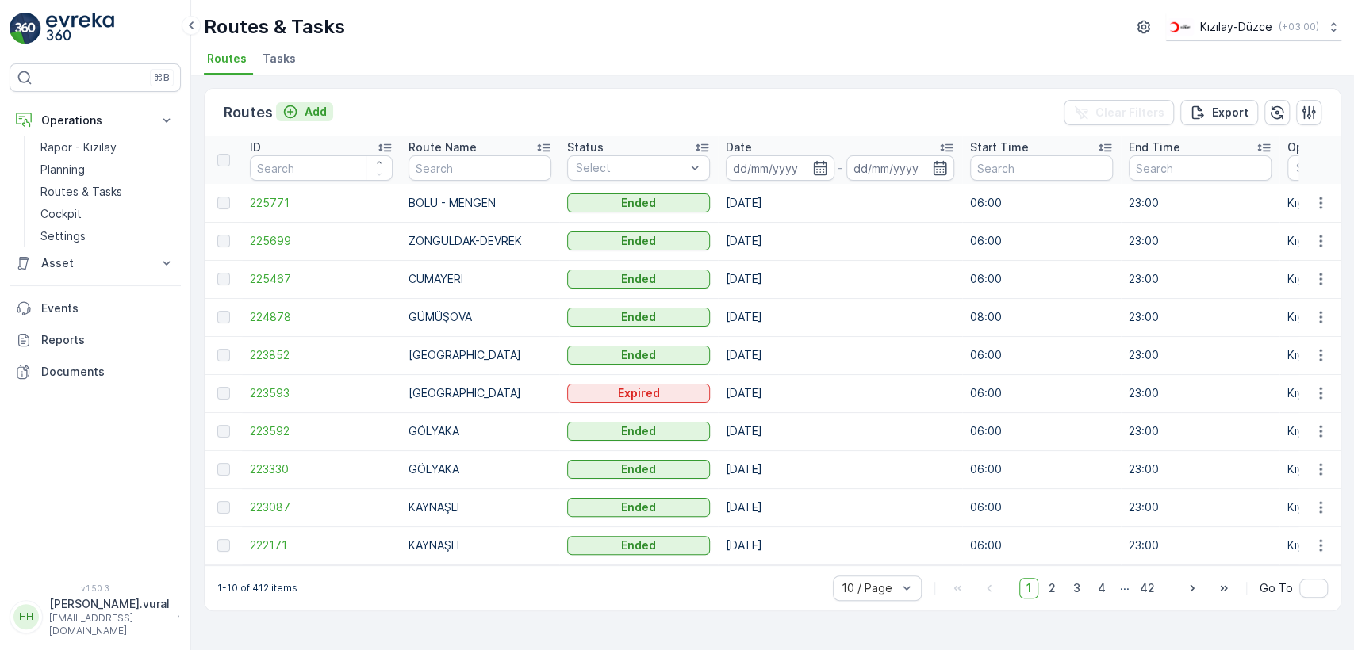
click at [305, 109] on p "Add" at bounding box center [316, 112] width 22 height 16
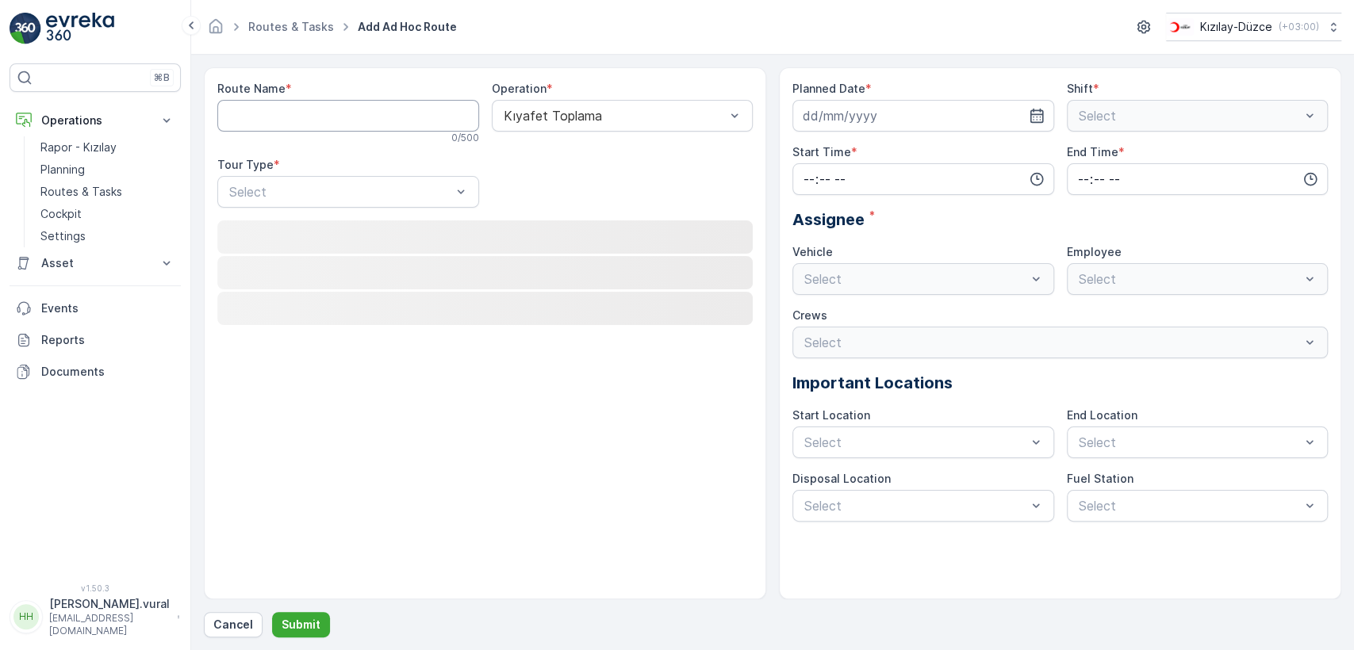
click at [304, 109] on Name "Route Name" at bounding box center [348, 116] width 262 height 32
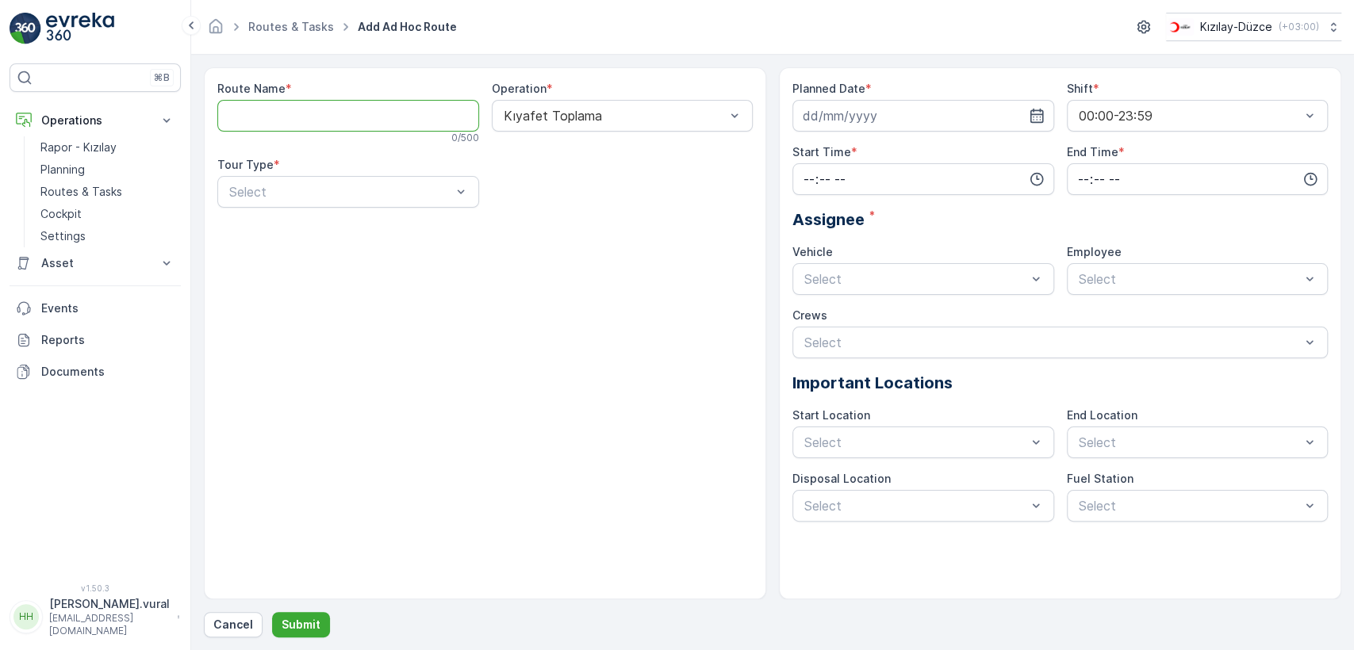
type Name "ç"
type Name "ÇİLİMLİ"
click at [312, 237] on div "Static" at bounding box center [348, 230] width 262 height 27
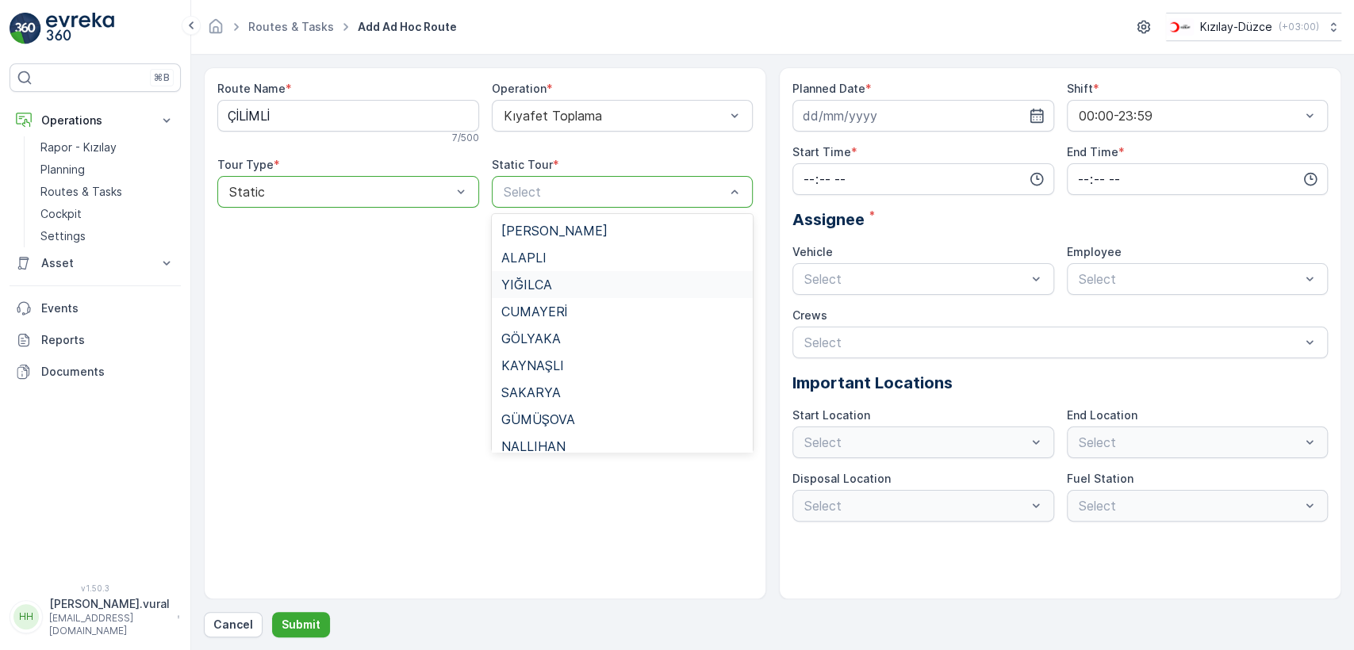
type input "Ç"
click at [585, 413] on div "ÇİLİMLİ" at bounding box center [622, 419] width 243 height 14
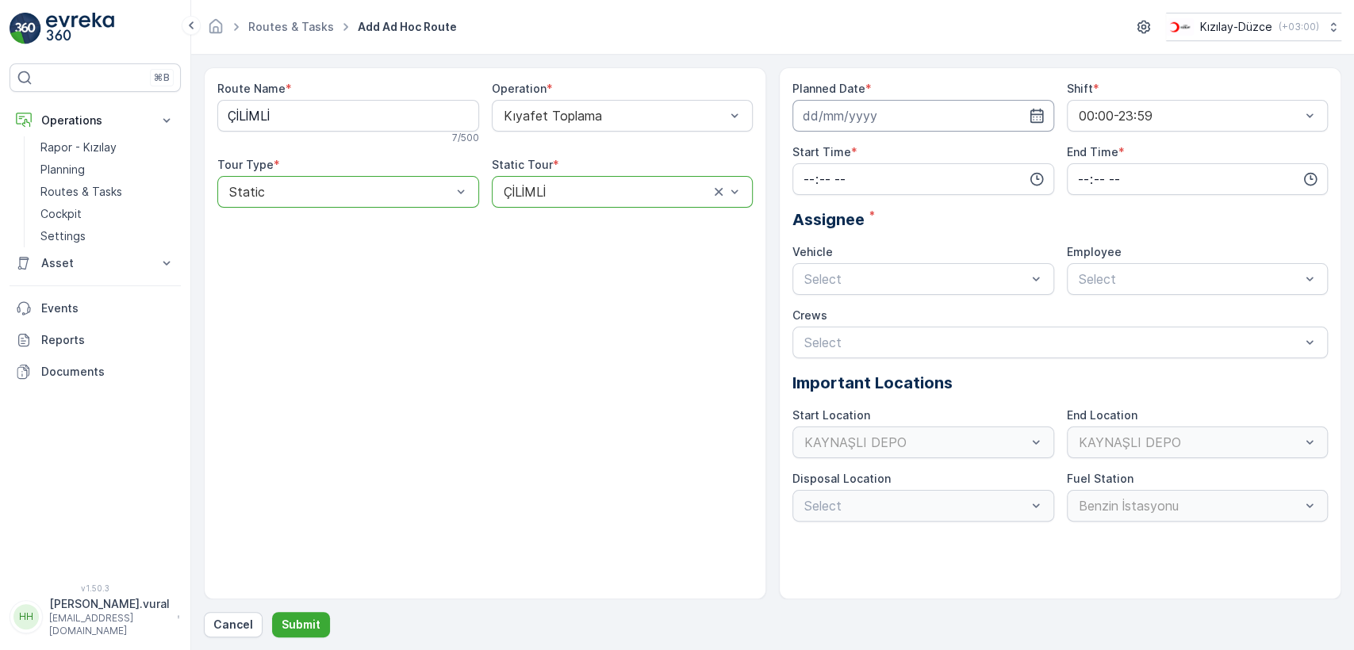
click at [884, 122] on input at bounding box center [923, 116] width 262 height 32
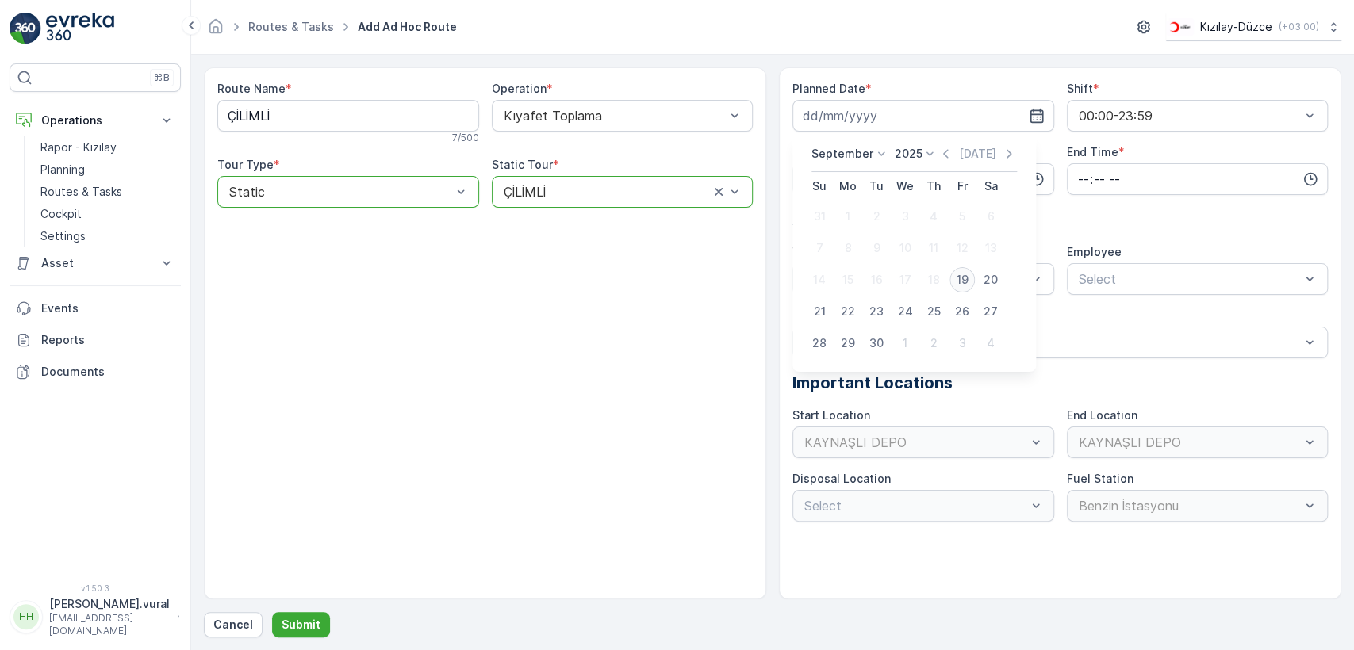
click at [966, 282] on div "19" at bounding box center [961, 279] width 25 height 25
type input "[DATE]"
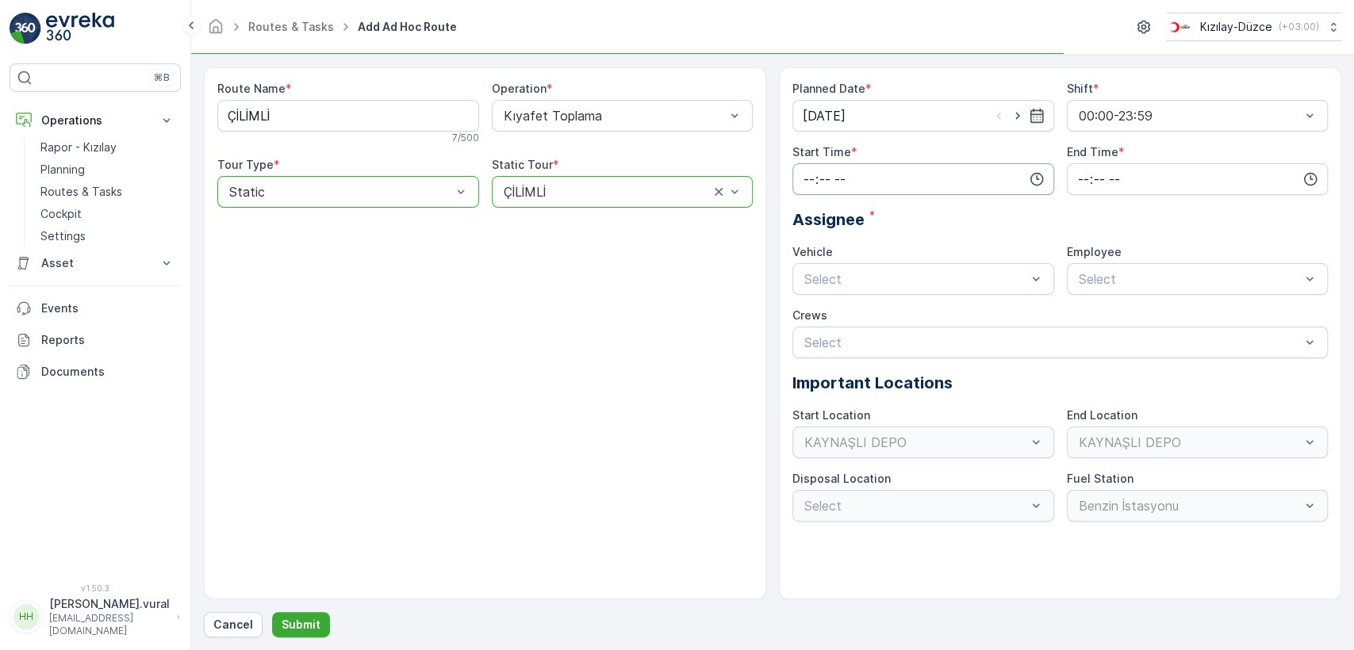
click at [901, 175] on input "time" at bounding box center [923, 179] width 262 height 32
click at [812, 293] on span "08" at bounding box center [809, 296] width 14 height 16
type input "08:00"
click at [1116, 174] on input "time" at bounding box center [1198, 179] width 262 height 32
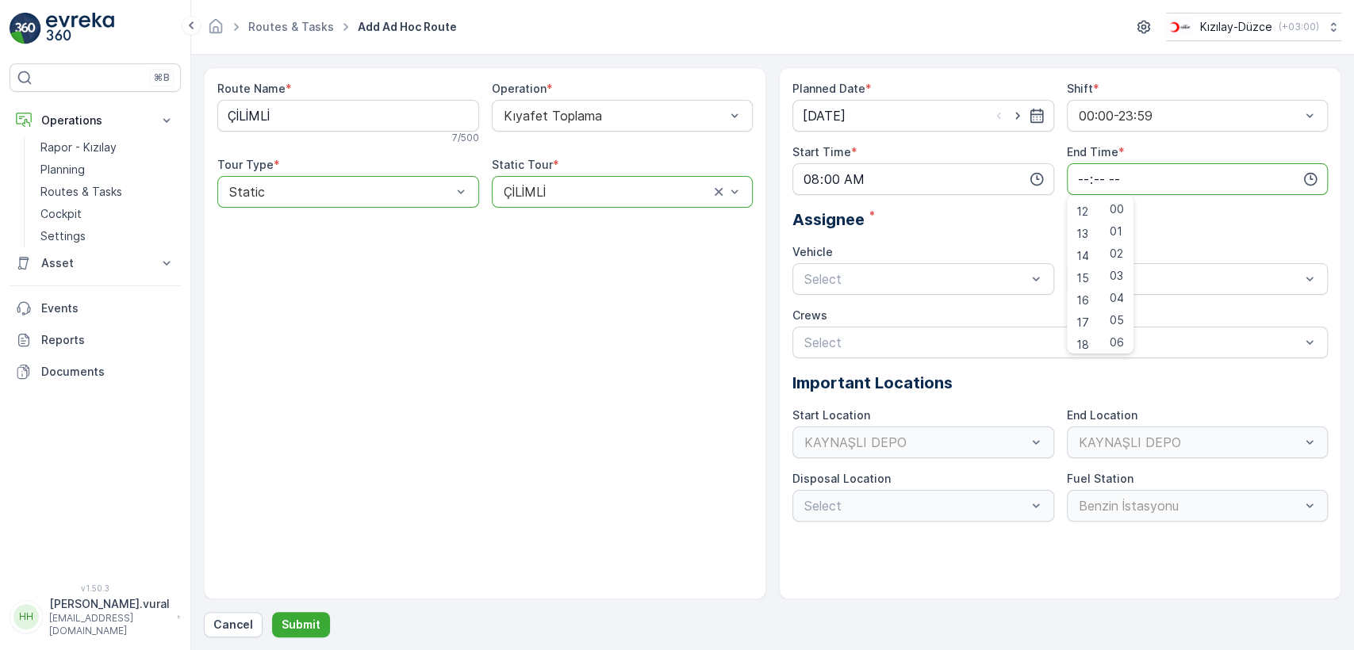
scroll to position [381, 0]
click at [1088, 338] on span "23" at bounding box center [1082, 340] width 13 height 16
type input "23:00"
drag, startPoint x: 859, startPoint y: 313, endPoint x: 1188, endPoint y: 314, distance: 329.2
click at [867, 313] on span "06 DCG 614" at bounding box center [838, 318] width 73 height 14
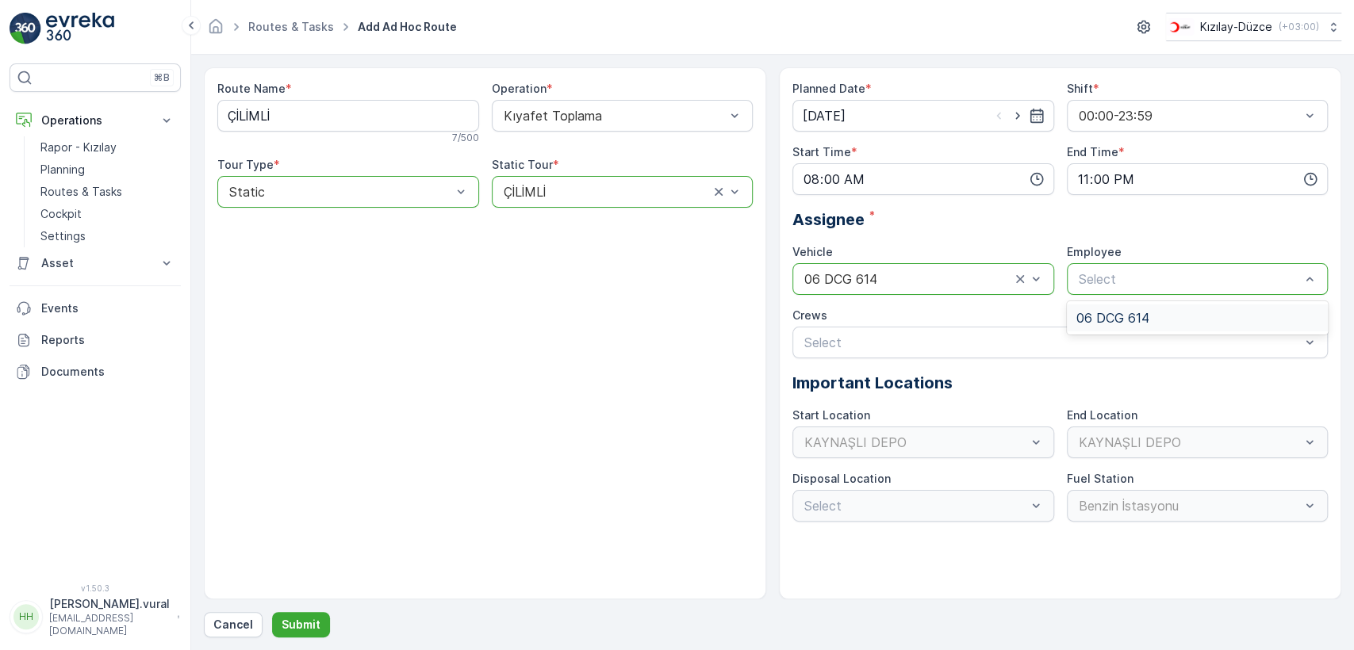
drag, startPoint x: 1155, startPoint y: 293, endPoint x: 1135, endPoint y: 318, distance: 31.6
click at [1135, 318] on span "06 DCG 614" at bounding box center [1112, 318] width 73 height 14
click at [310, 629] on p "Submit" at bounding box center [301, 625] width 39 height 16
